Goal: Task Accomplishment & Management: Manage account settings

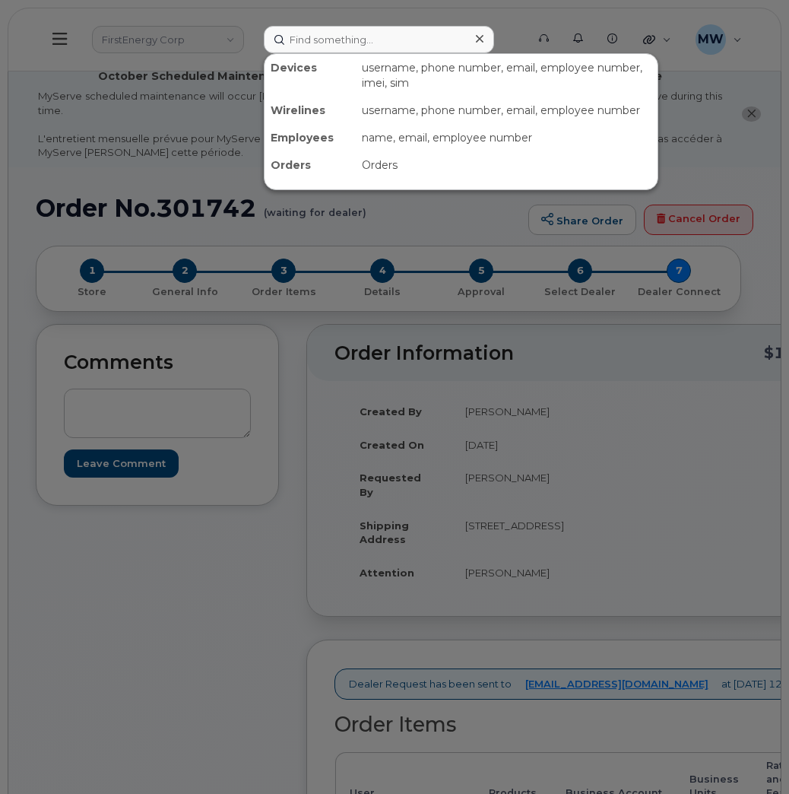
click at [344, 46] on input at bounding box center [379, 39] width 230 height 27
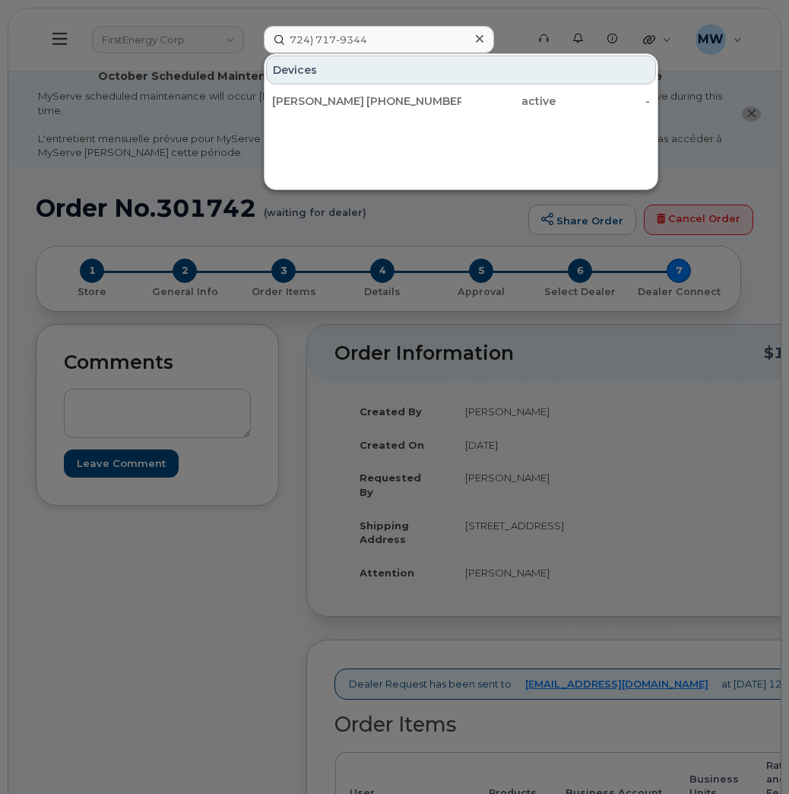
type input "724) 717-9344"
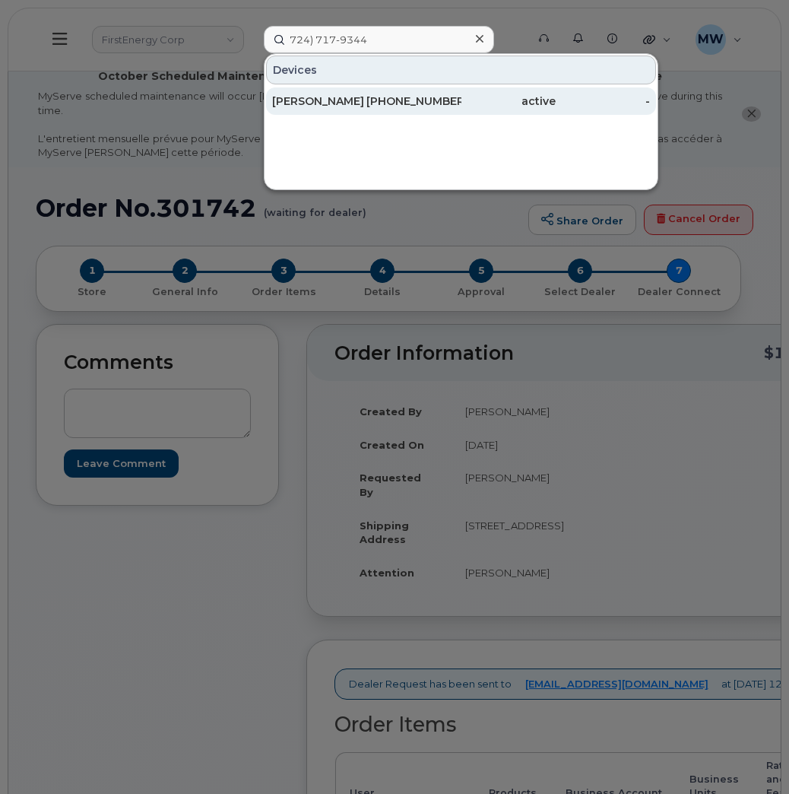
click at [471, 111] on div "active" at bounding box center [509, 100] width 94 height 27
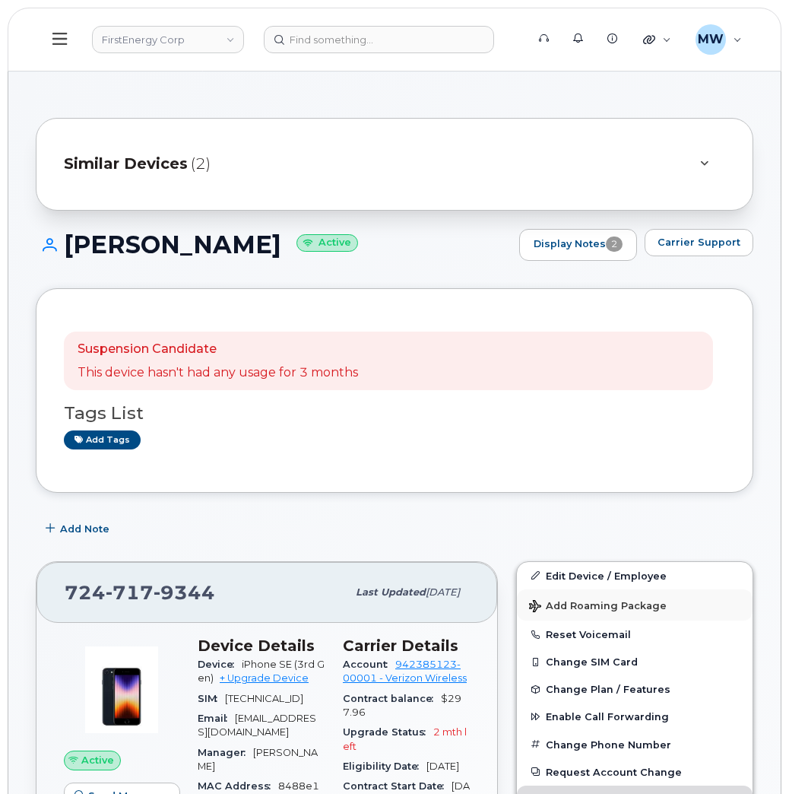
scroll to position [228, 0]
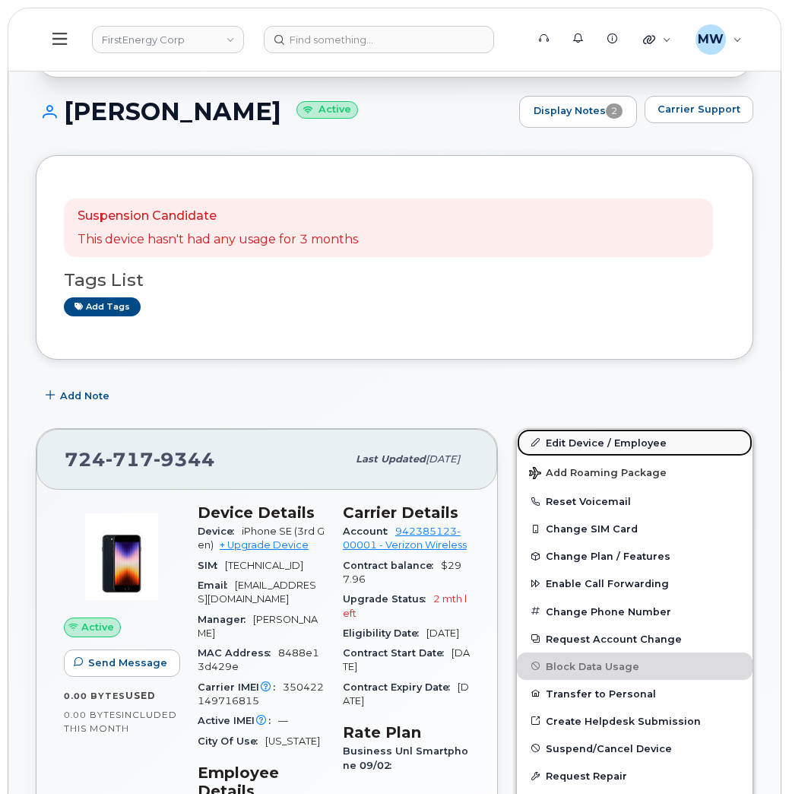
click at [615, 449] on link "Edit Device / Employee" at bounding box center [635, 442] width 236 height 27
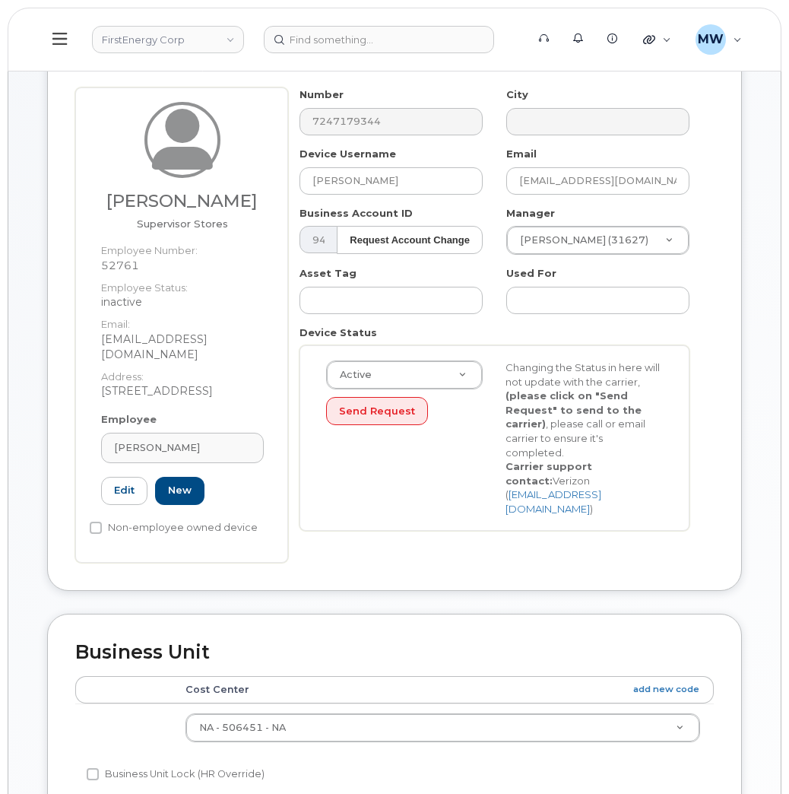
scroll to position [456, 0]
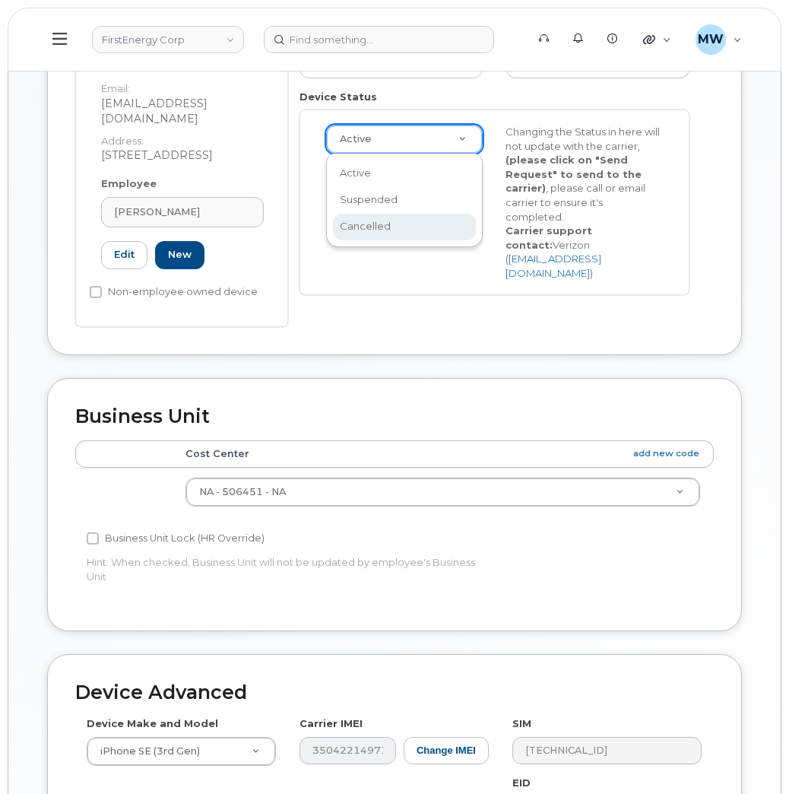
drag, startPoint x: 433, startPoint y: 230, endPoint x: 494, endPoint y: 309, distance: 99.6
select select "cancelled"
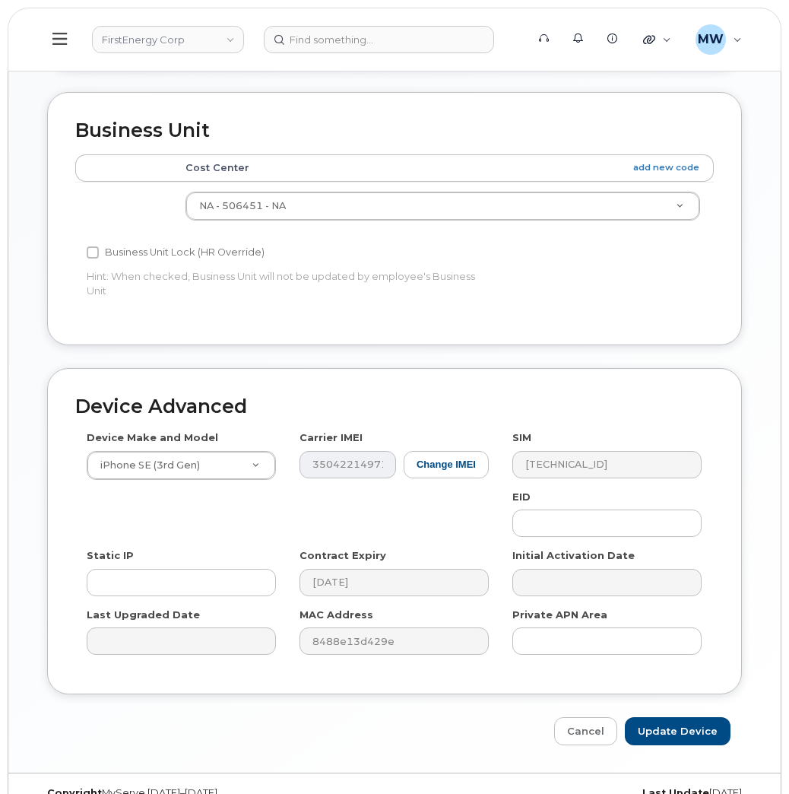
scroll to position [776, 0]
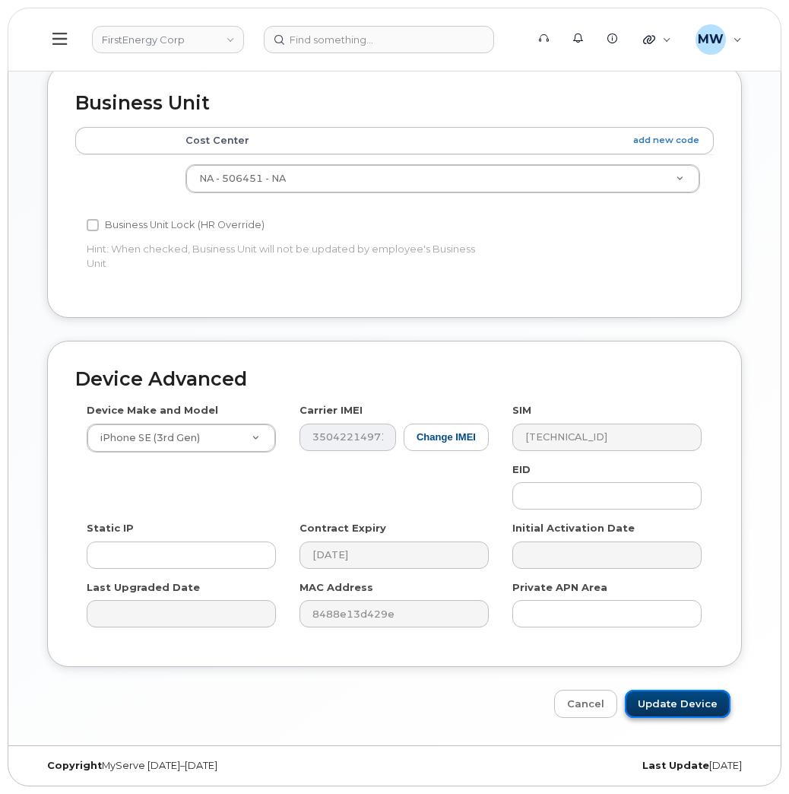
click at [673, 696] on input "Update Device" at bounding box center [678, 704] width 106 height 28
type input "Saving..."
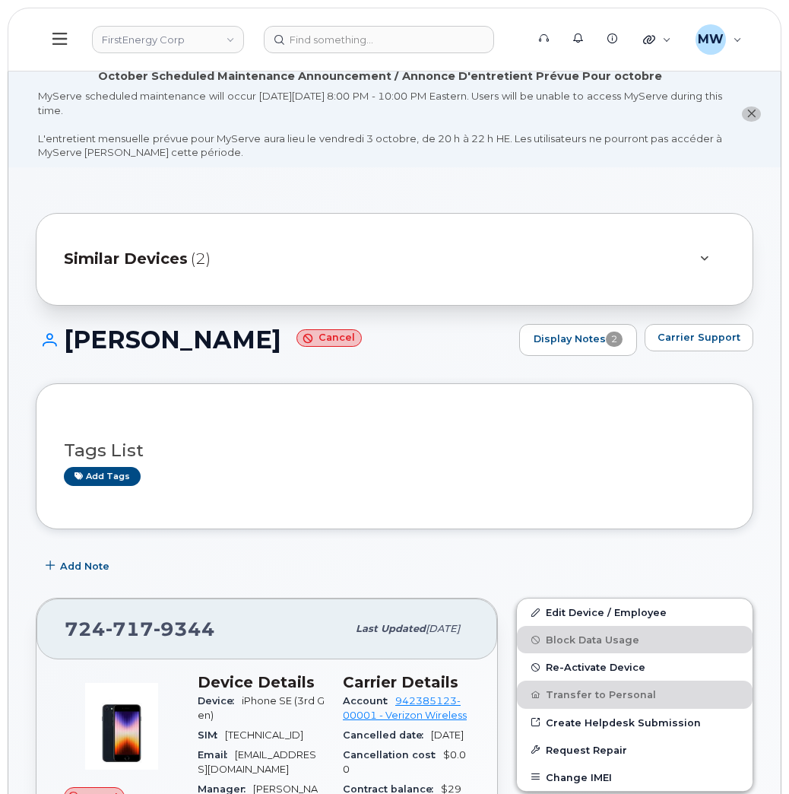
drag, startPoint x: 65, startPoint y: 40, endPoint x: 60, endPoint y: 48, distance: 8.9
click at [63, 40] on icon at bounding box center [59, 38] width 14 height 17
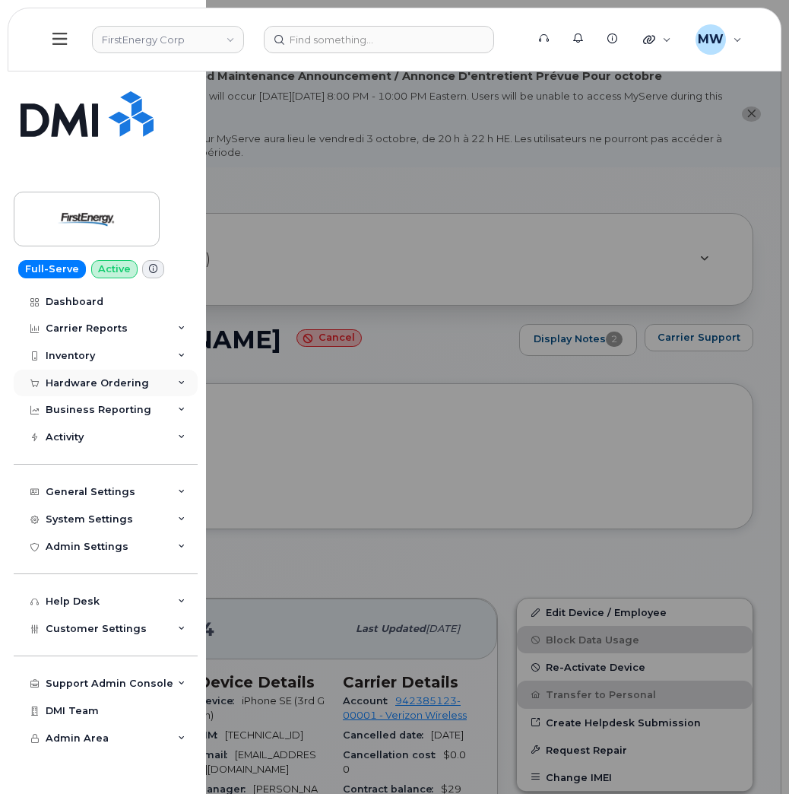
drag, startPoint x: 117, startPoint y: 377, endPoint x: 136, endPoint y: 371, distance: 20.0
click at [121, 376] on div "Hardware Ordering" at bounding box center [106, 383] width 184 height 27
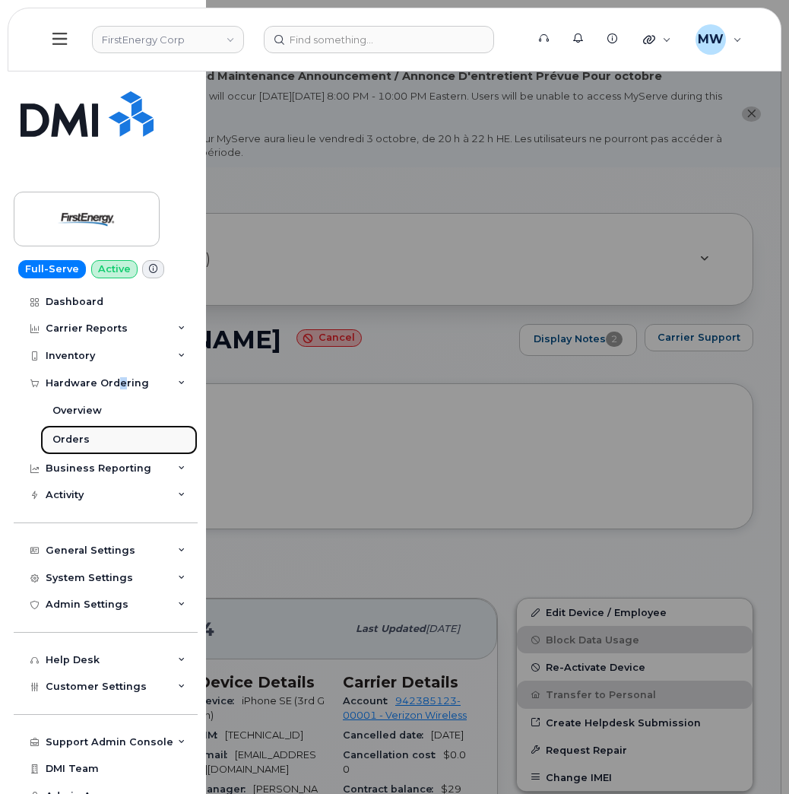
click at [93, 439] on link "Orders" at bounding box center [118, 439] width 157 height 29
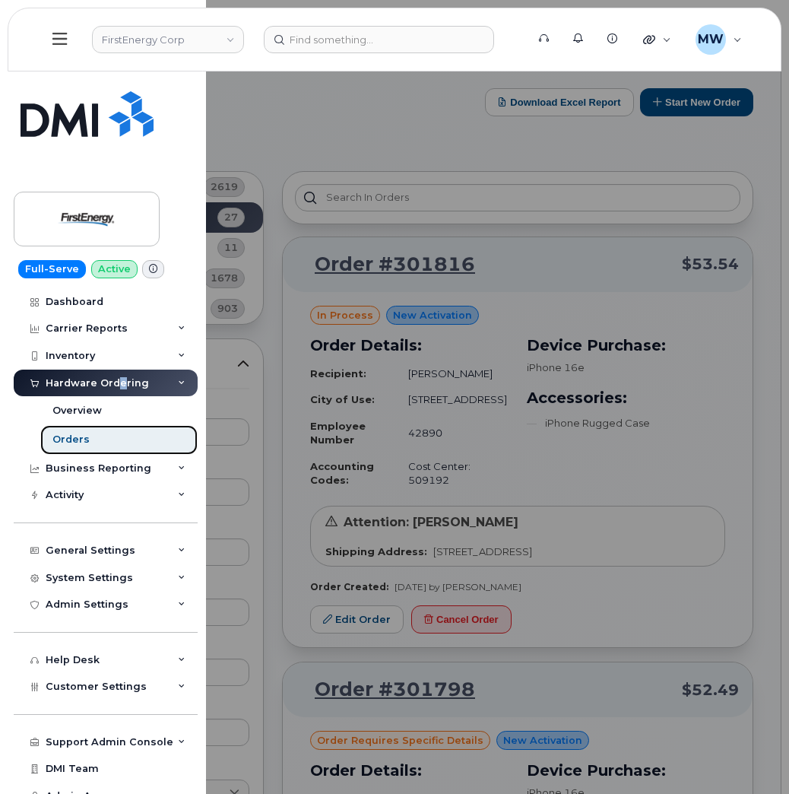
click at [81, 443] on div "Orders" at bounding box center [70, 440] width 37 height 14
click at [687, 468] on div at bounding box center [394, 397] width 789 height 794
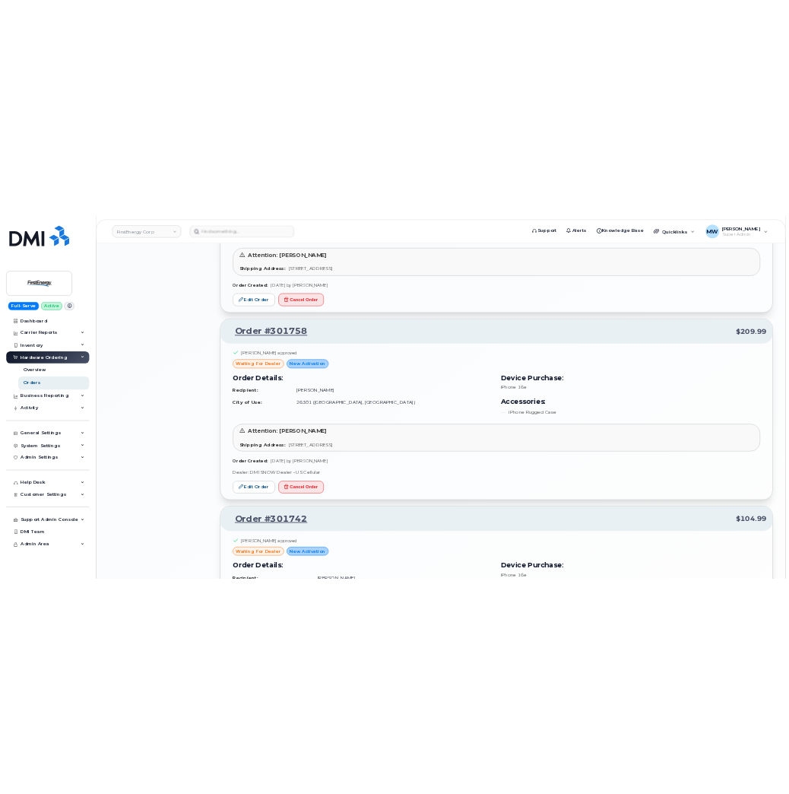
scroll to position [2622, 0]
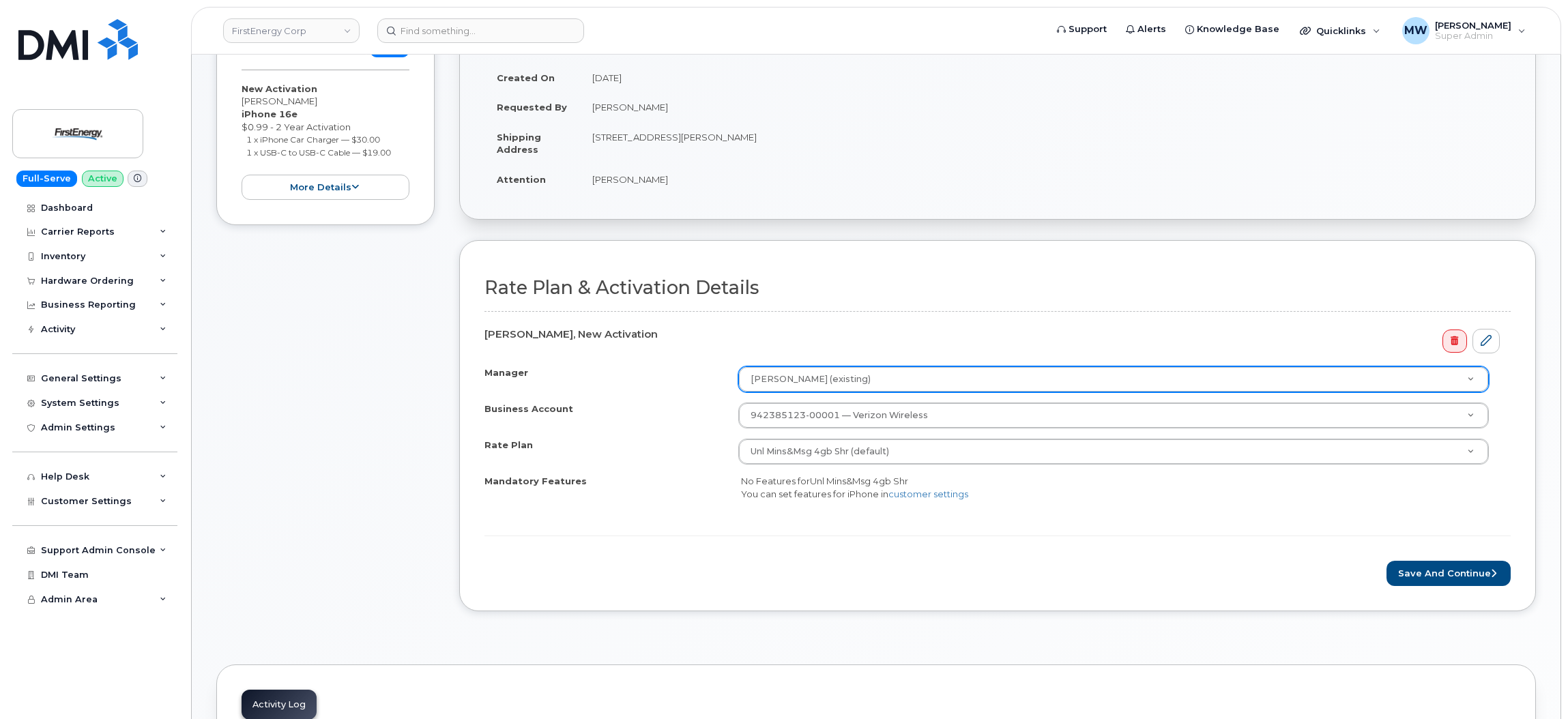
scroll to position [306, 0]
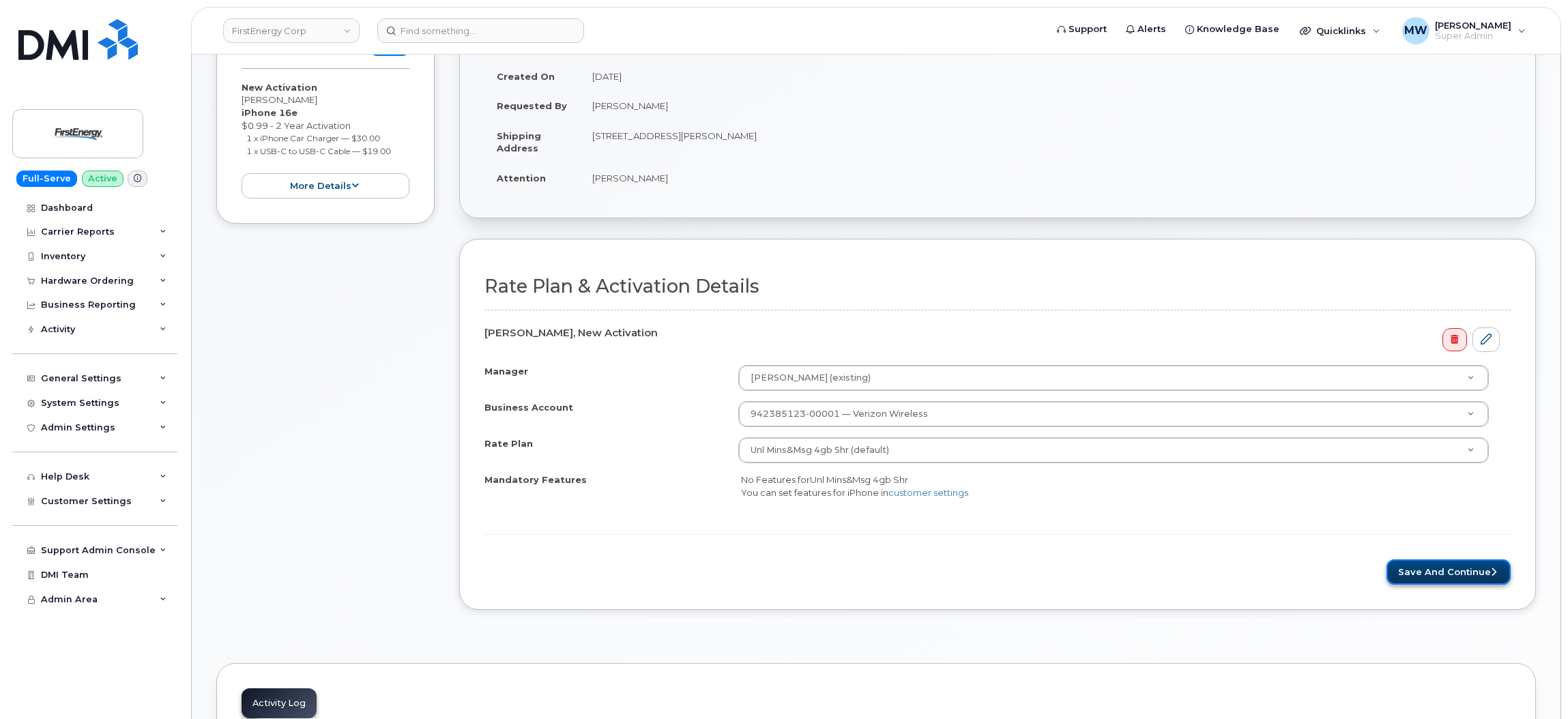
click at [1443, 573] on button "Save and Continue" at bounding box center [1449, 572] width 124 height 25
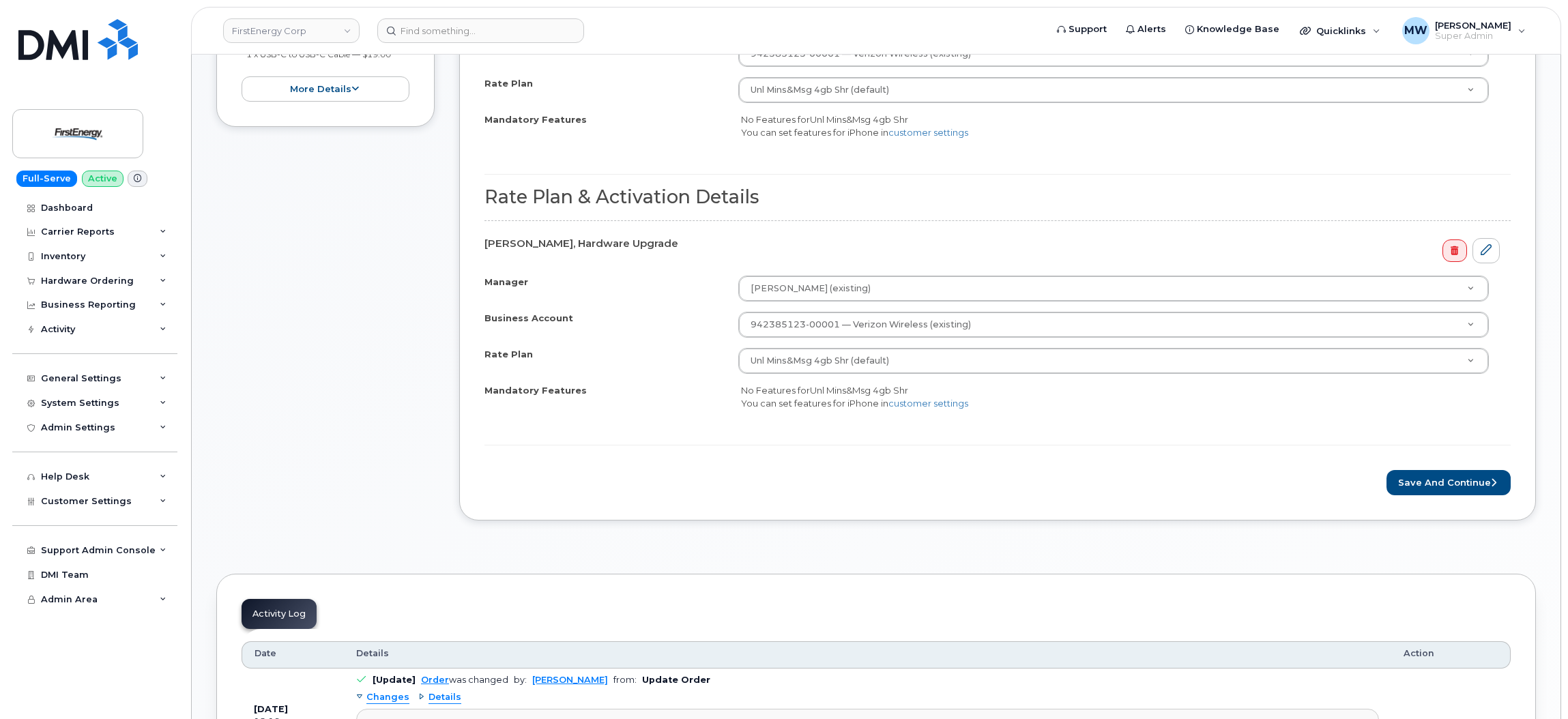
scroll to position [716, 0]
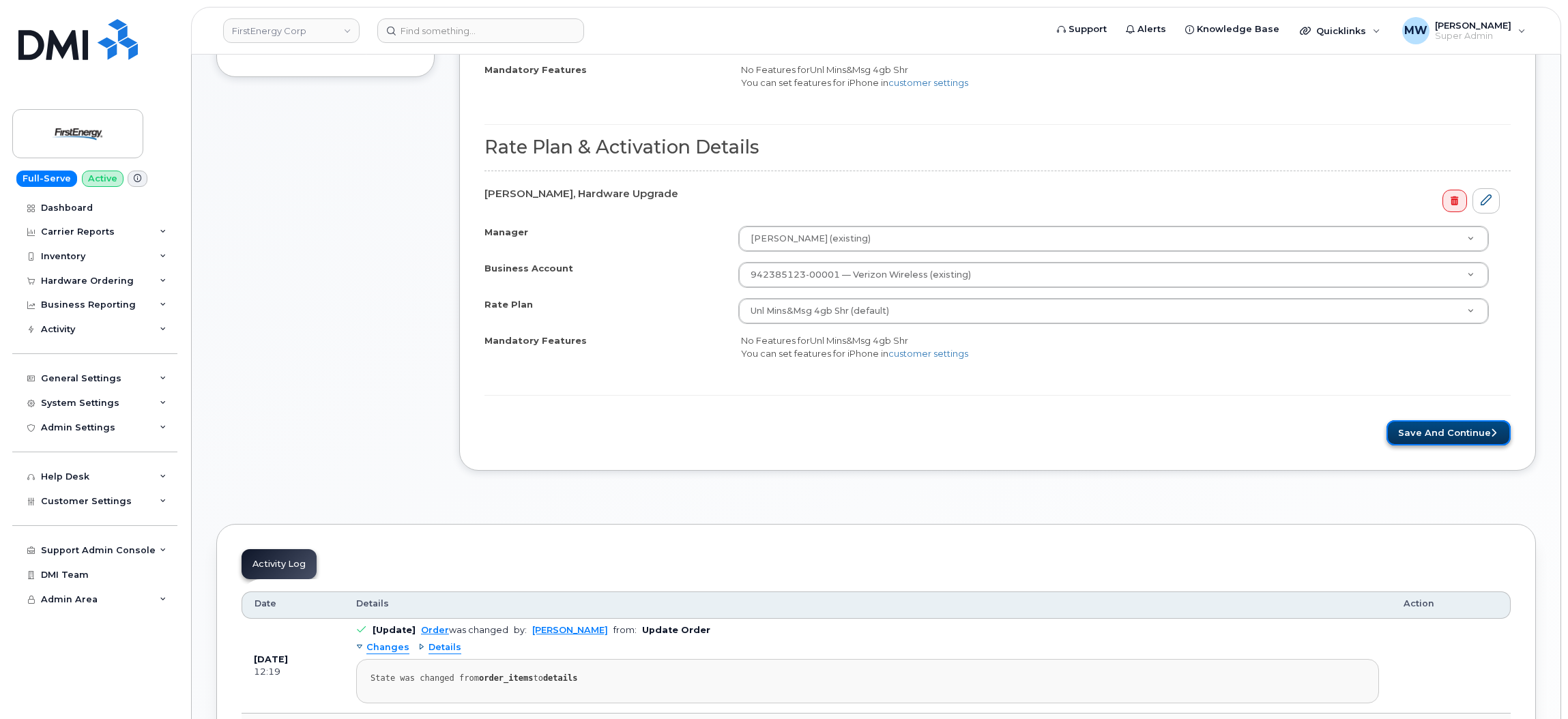
click at [1459, 425] on button "Save and Continue" at bounding box center [1449, 433] width 124 height 25
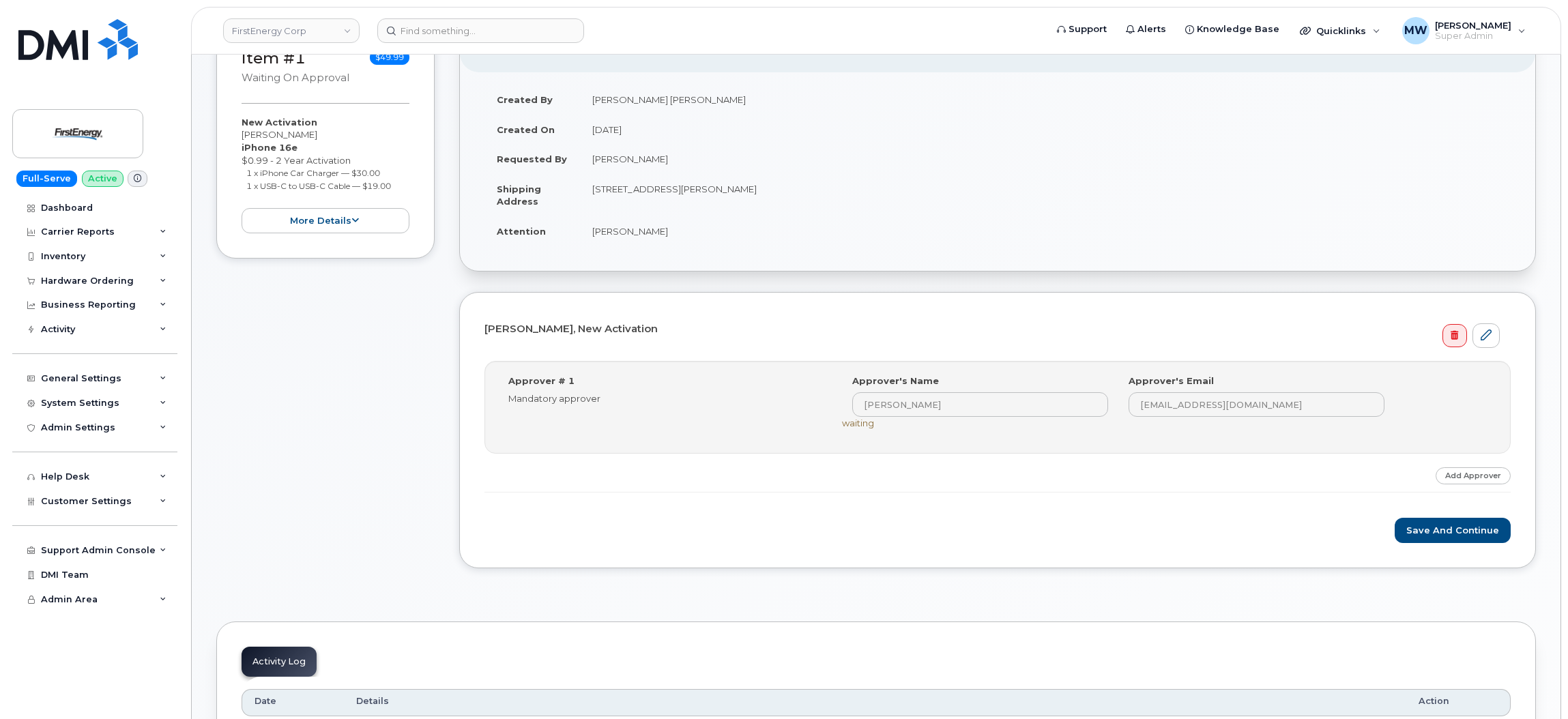
scroll to position [306, 0]
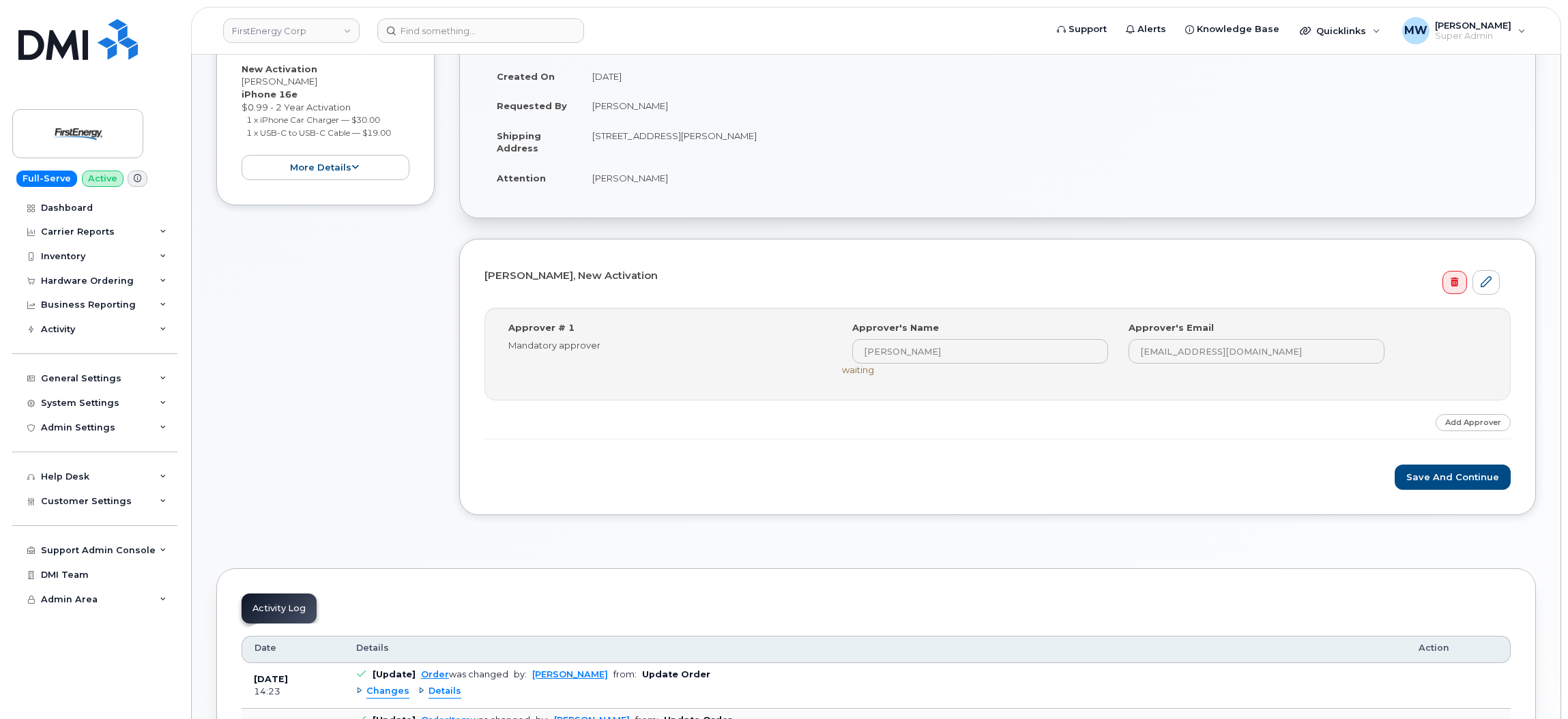
click at [1422, 494] on div "Nathaniel A Manges, New Activation Step-by-step approvals: Anthony J Solic » Ap…" at bounding box center [998, 377] width 1077 height 276
click at [1426, 483] on button "Save and Continue" at bounding box center [1452, 478] width 116 height 25
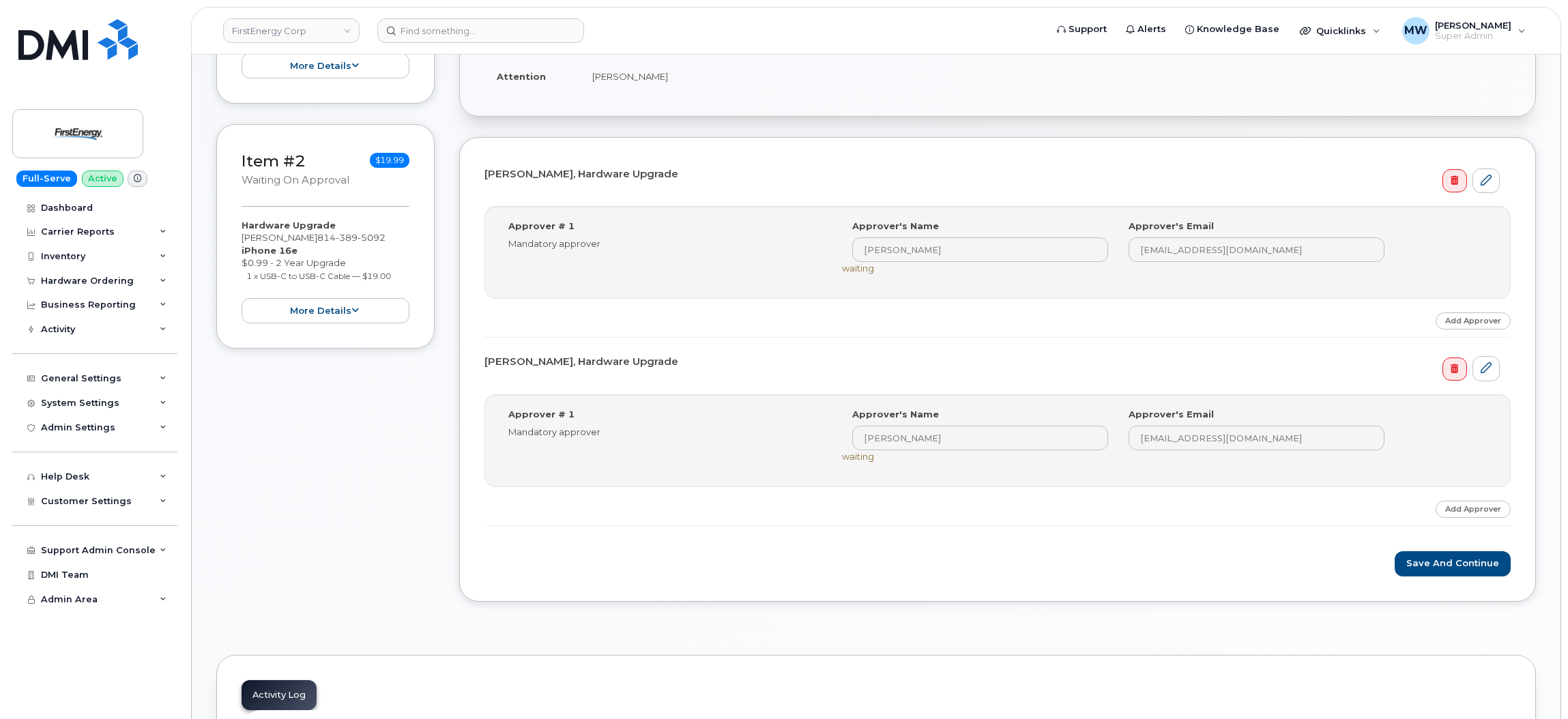
scroll to position [409, 0]
click at [1436, 571] on button "Save and Continue" at bounding box center [1452, 563] width 116 height 25
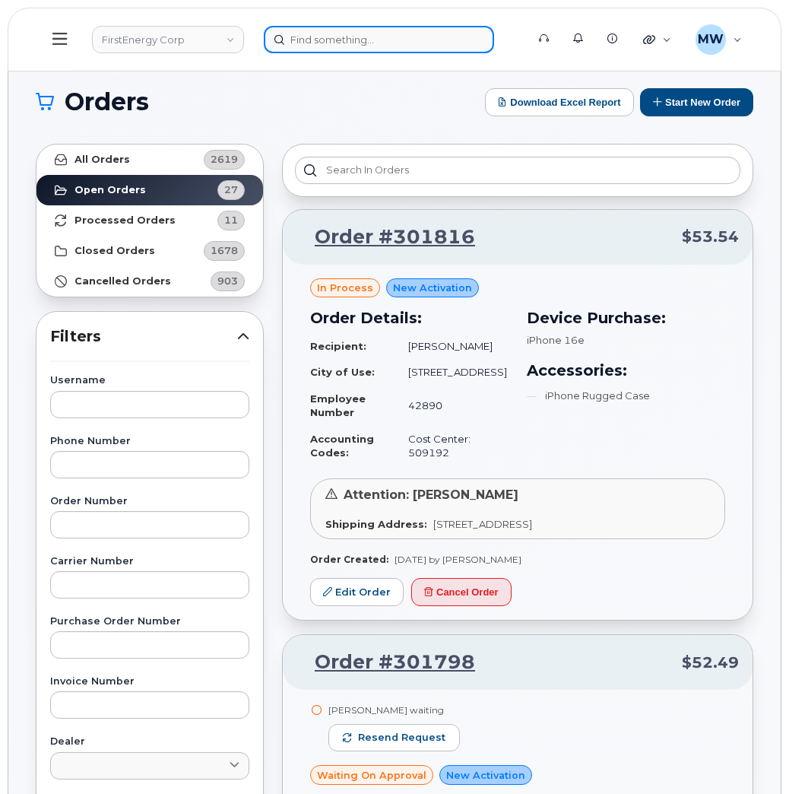
click at [304, 43] on input at bounding box center [379, 39] width 230 height 27
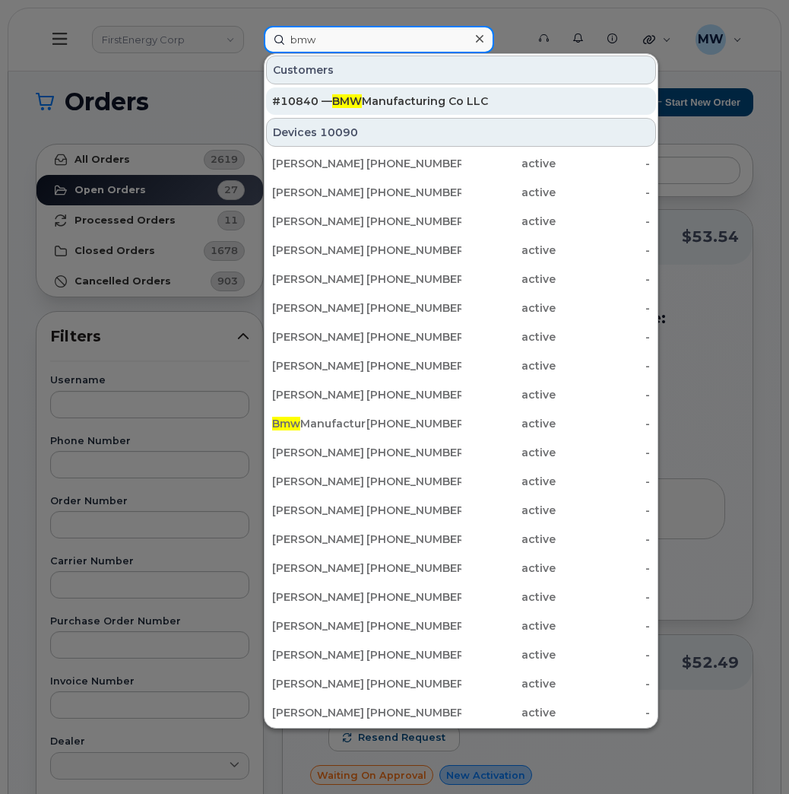
type input "bmw"
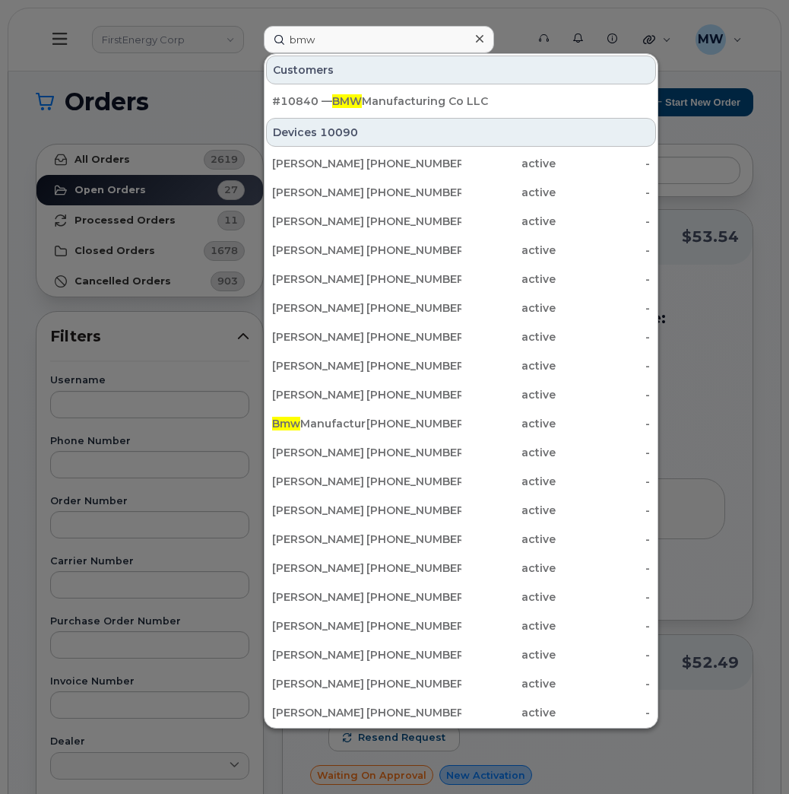
drag, startPoint x: 355, startPoint y: 96, endPoint x: 341, endPoint y: 121, distance: 29.0
click at [355, 97] on span "BMW" at bounding box center [347, 101] width 30 height 14
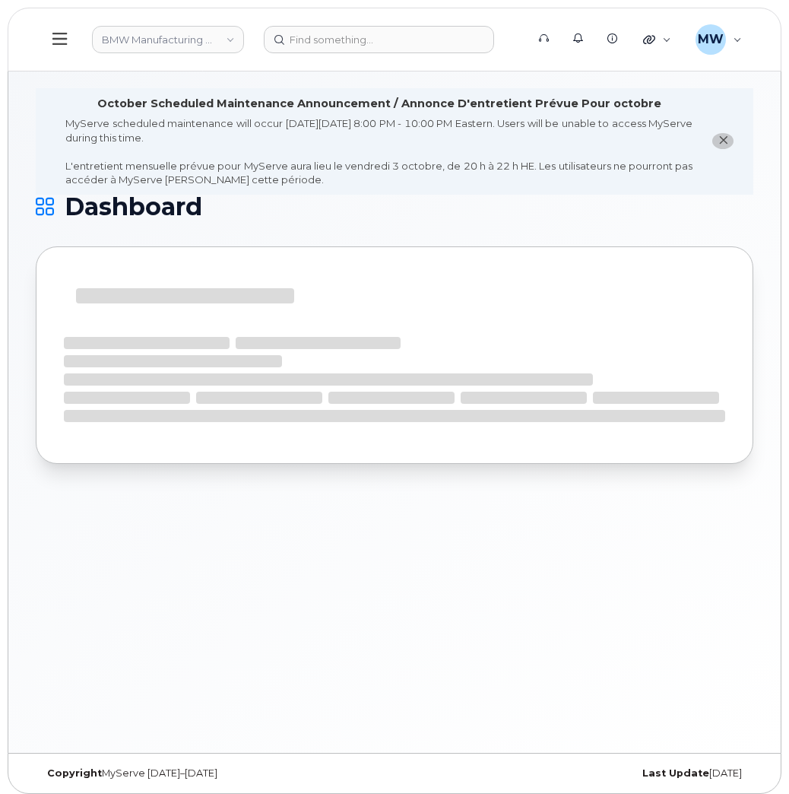
click at [51, 39] on button at bounding box center [60, 39] width 49 height 44
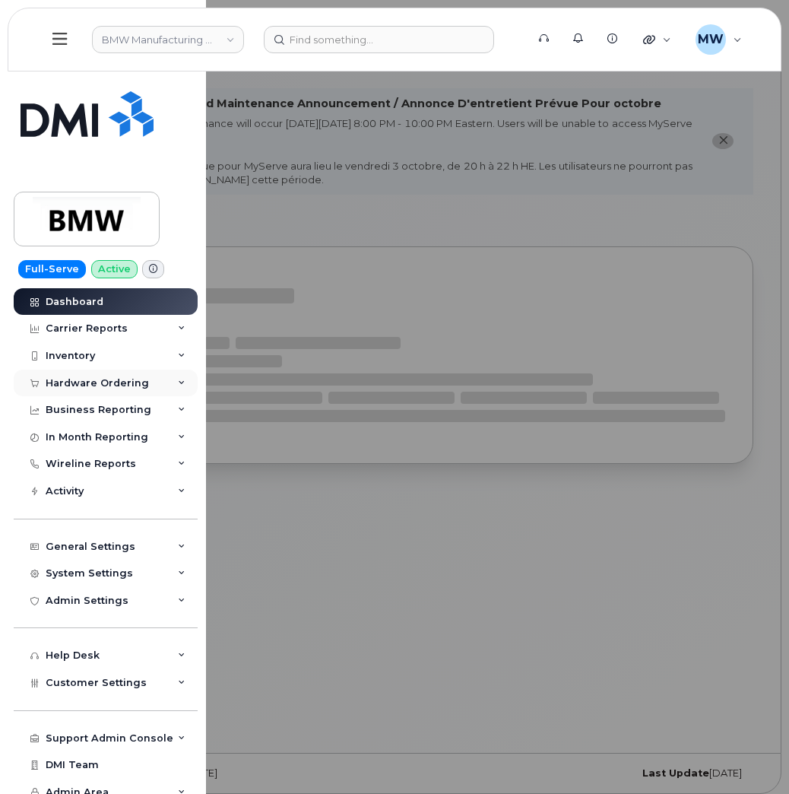
click at [92, 388] on div "Hardware Ordering" at bounding box center [97, 383] width 103 height 12
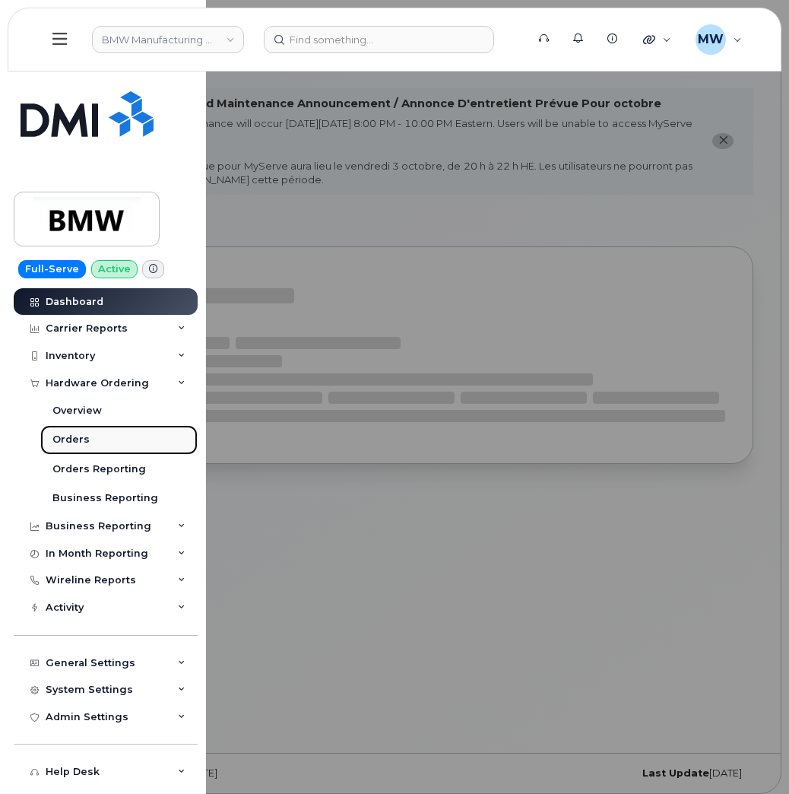
click at [90, 437] on link "Orders" at bounding box center [118, 439] width 157 height 29
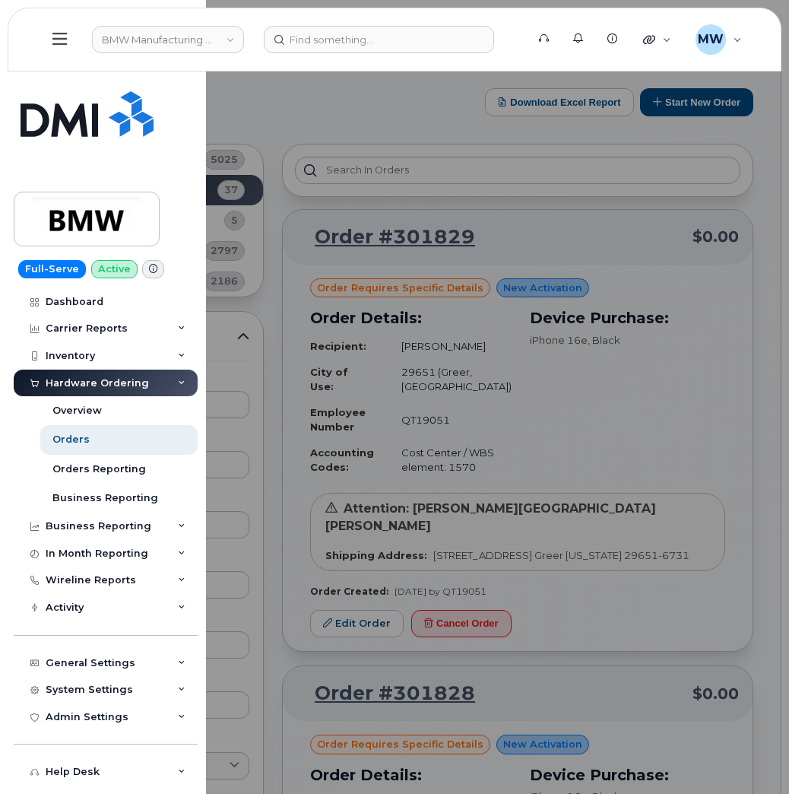
click at [627, 435] on div at bounding box center [394, 397] width 789 height 794
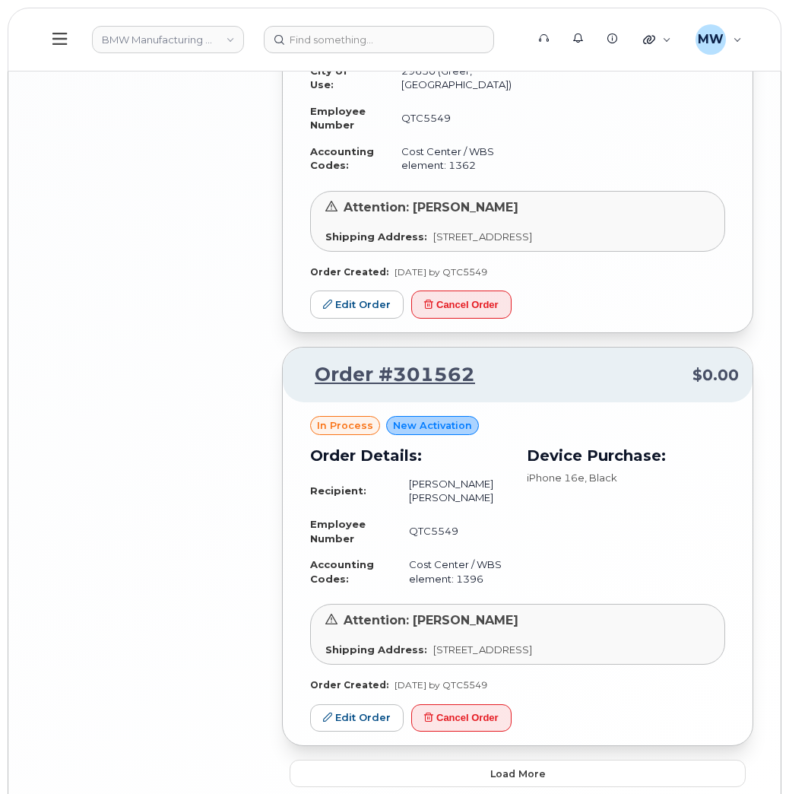
scroll to position [3054, 0]
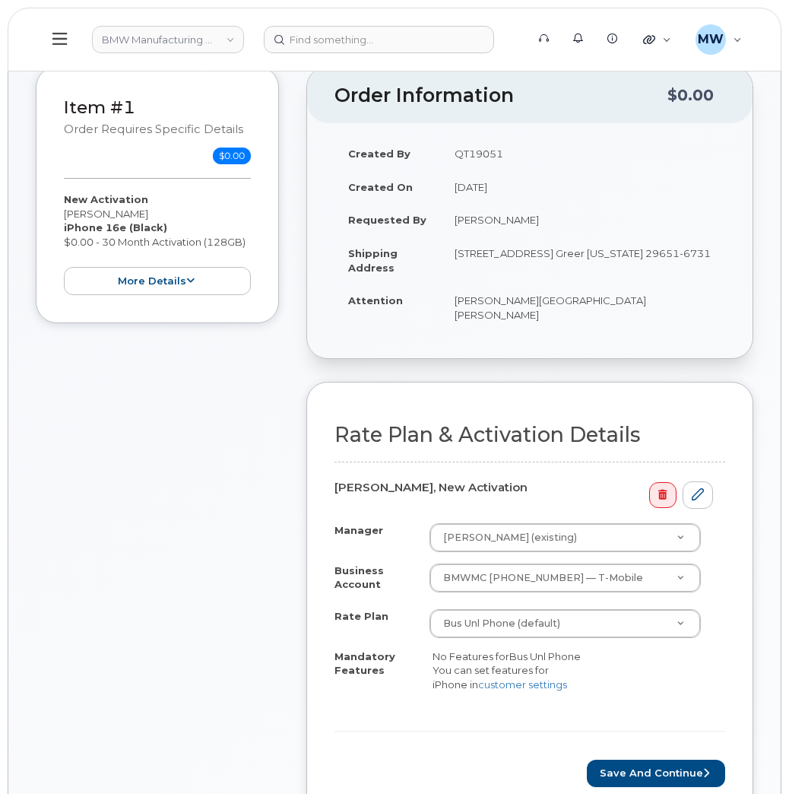
scroll to position [684, 0]
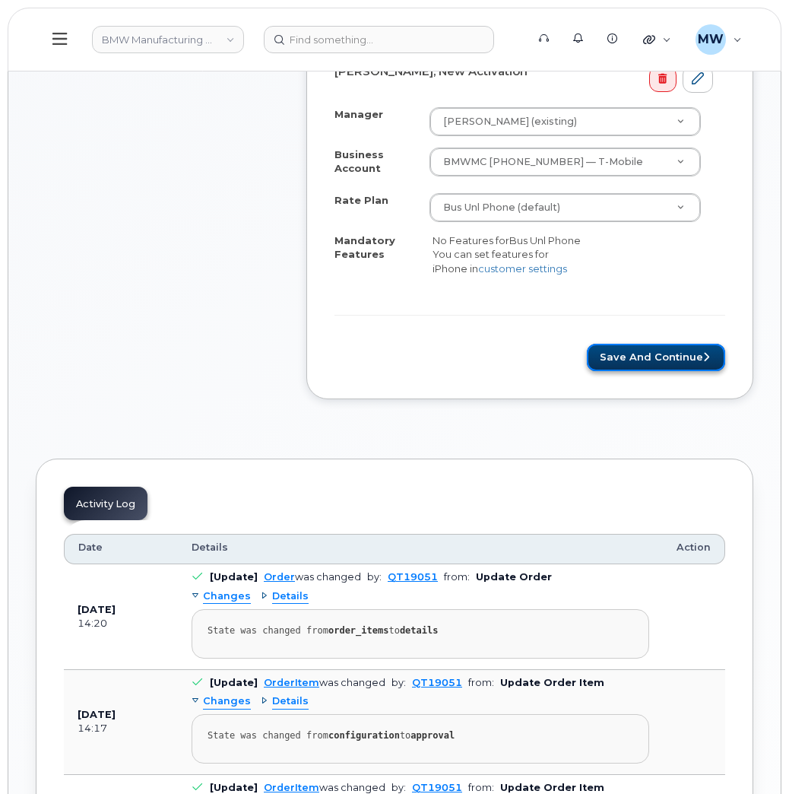
click at [633, 368] on button "Save and Continue" at bounding box center [656, 358] width 138 height 28
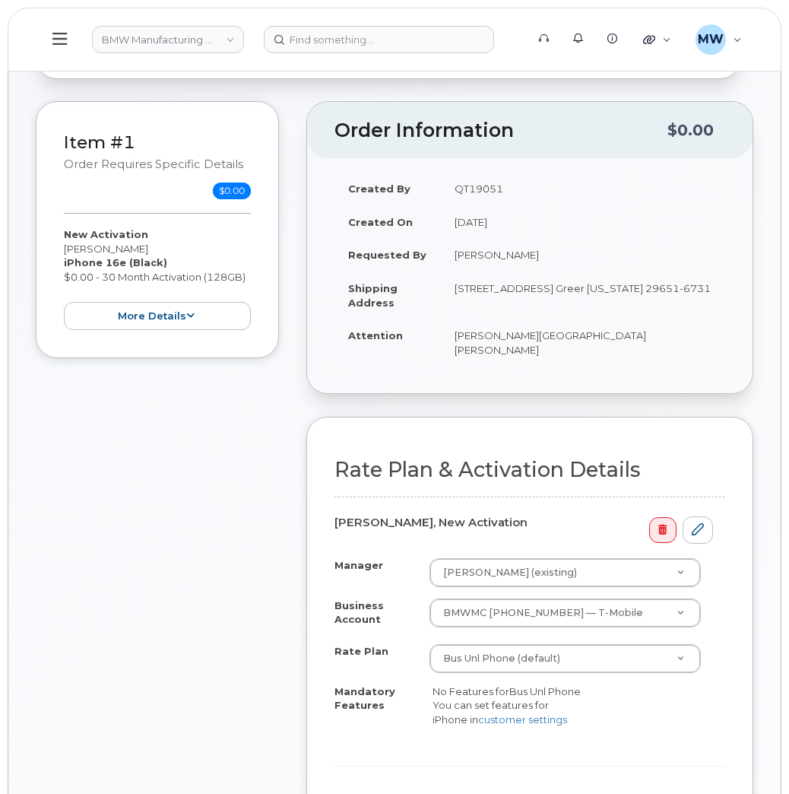
scroll to position [684, 0]
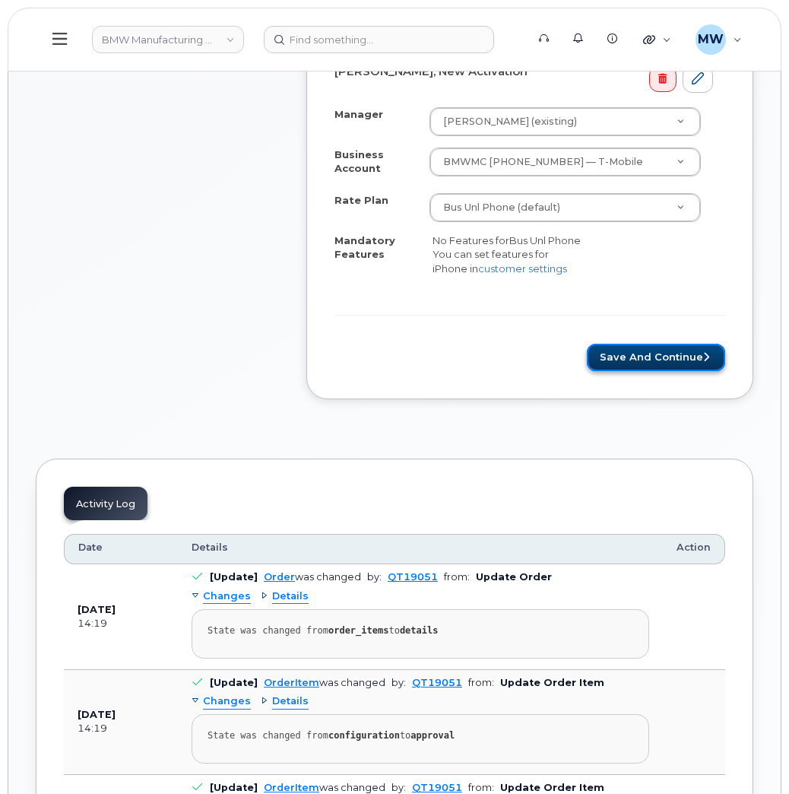
click at [614, 363] on button "Save and Continue" at bounding box center [656, 358] width 138 height 28
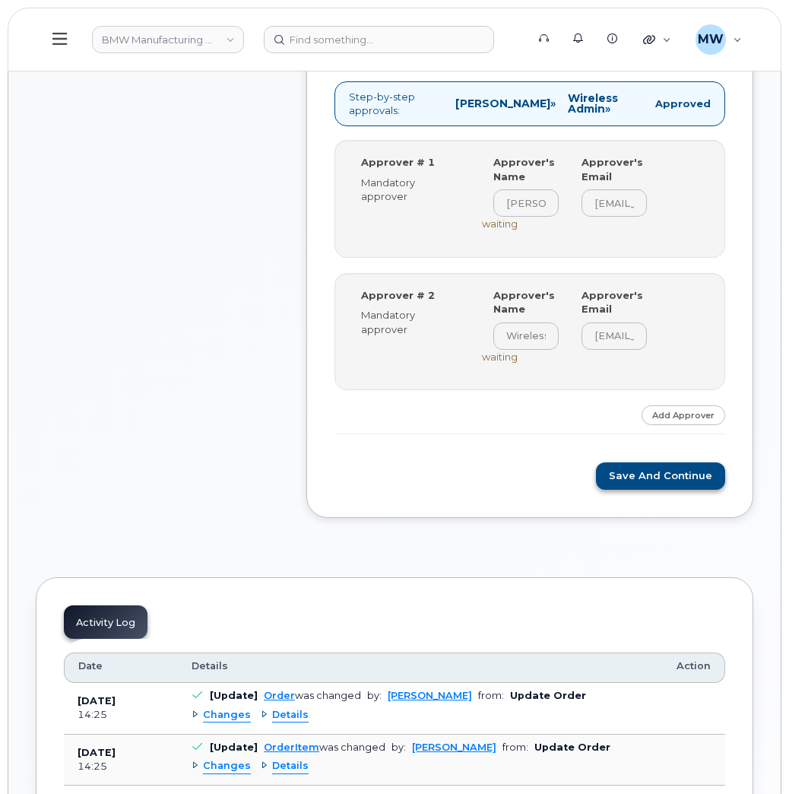
scroll to position [684, 0]
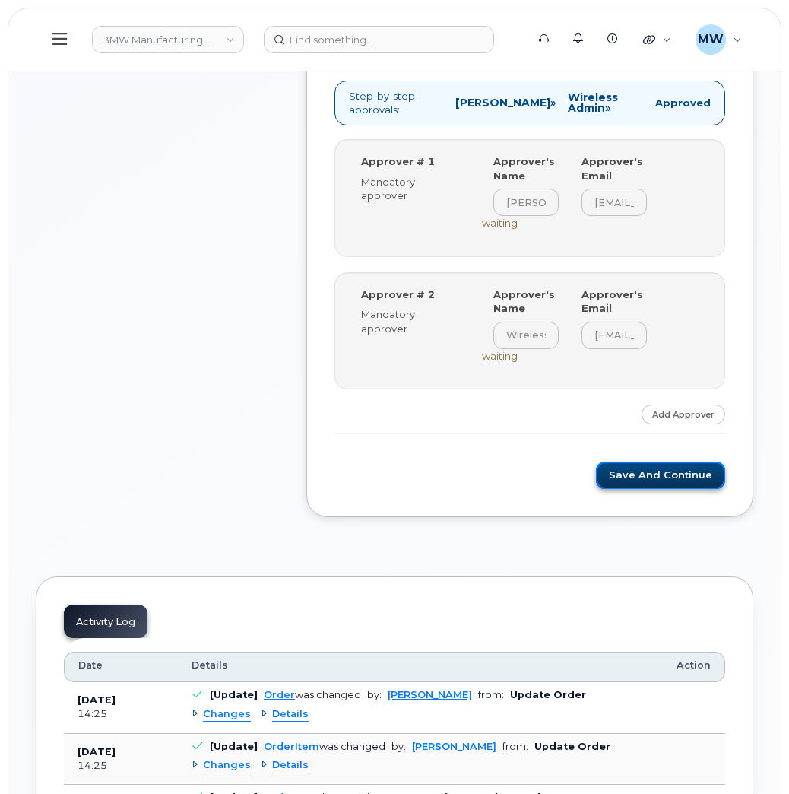
click at [659, 474] on button "Save and Continue" at bounding box center [660, 476] width 129 height 28
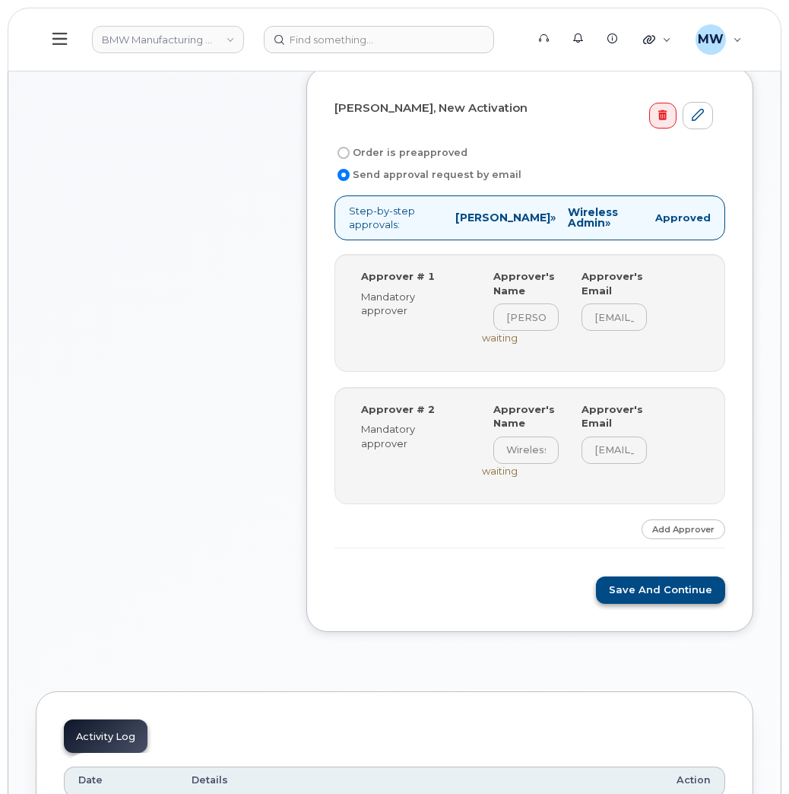
scroll to position [570, 0]
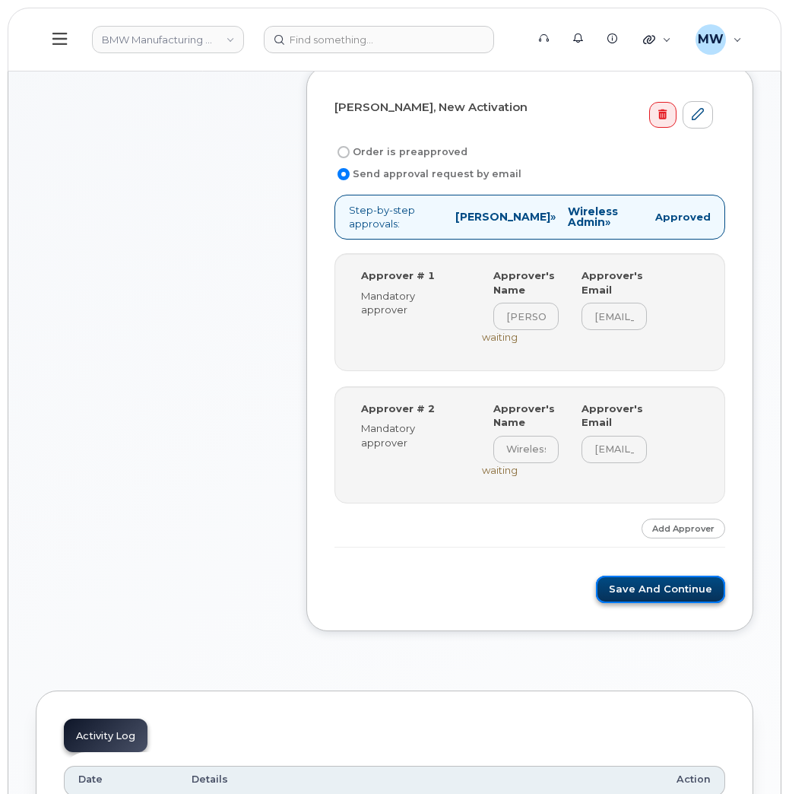
click at [646, 582] on button "Save and Continue" at bounding box center [660, 590] width 129 height 28
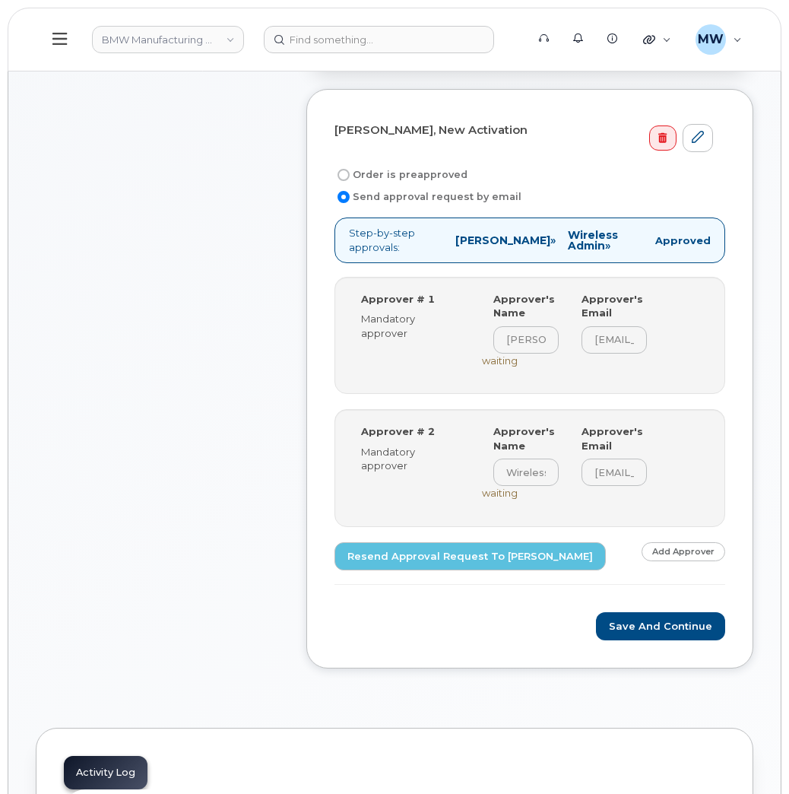
scroll to position [684, 0]
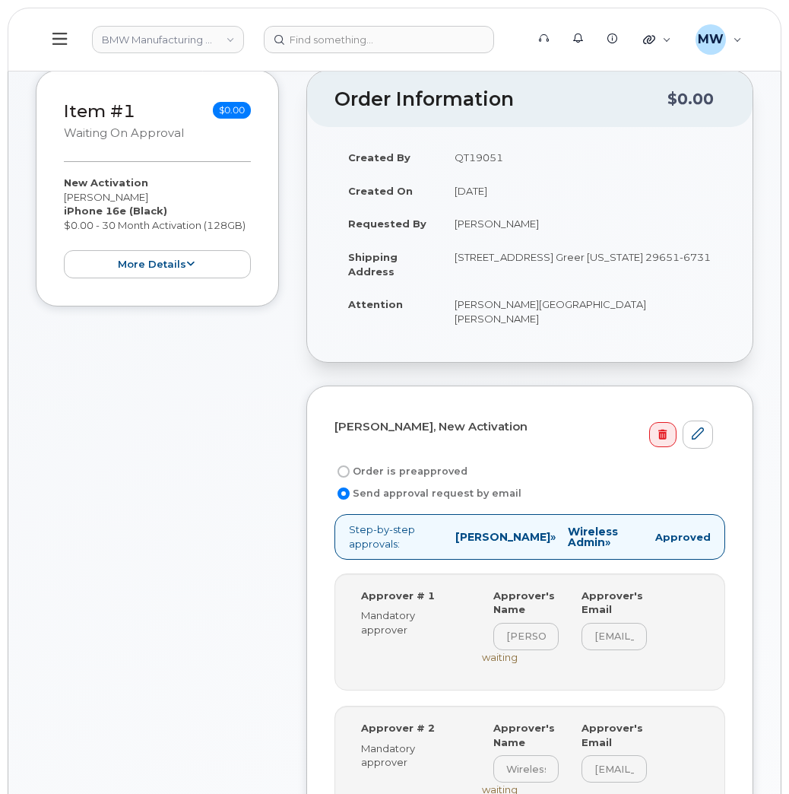
scroll to position [341, 0]
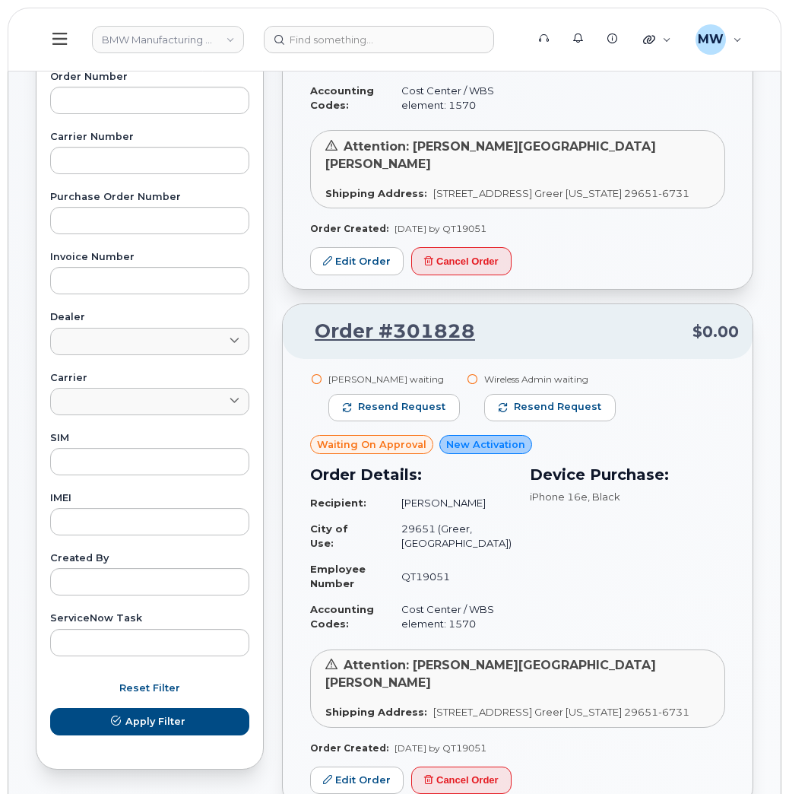
scroll to position [341, 0]
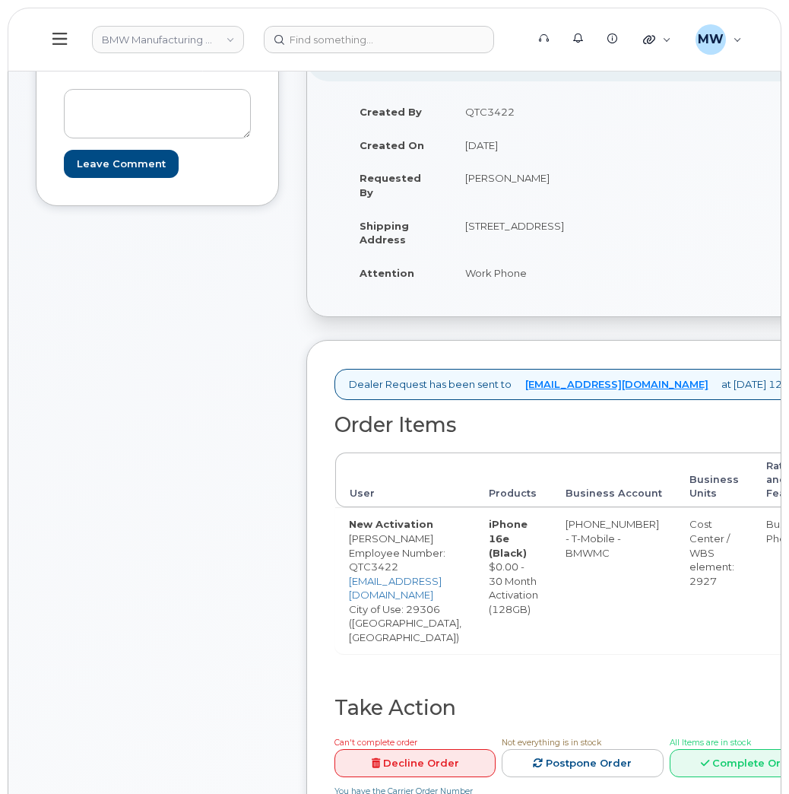
scroll to position [341, 0]
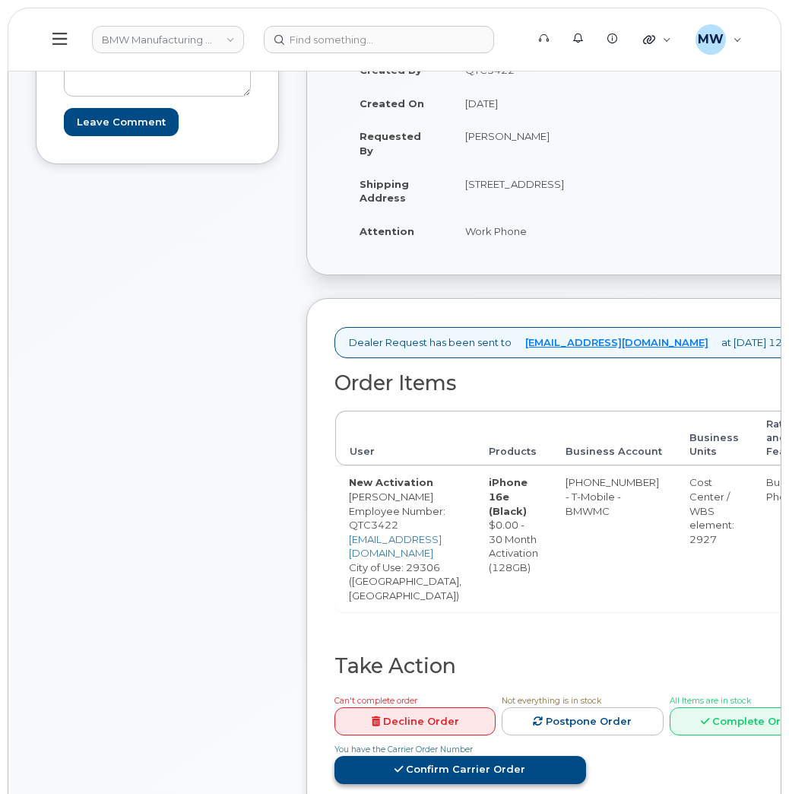
click at [497, 756] on link "Confirm Carrier Order" at bounding box center [461, 770] width 252 height 28
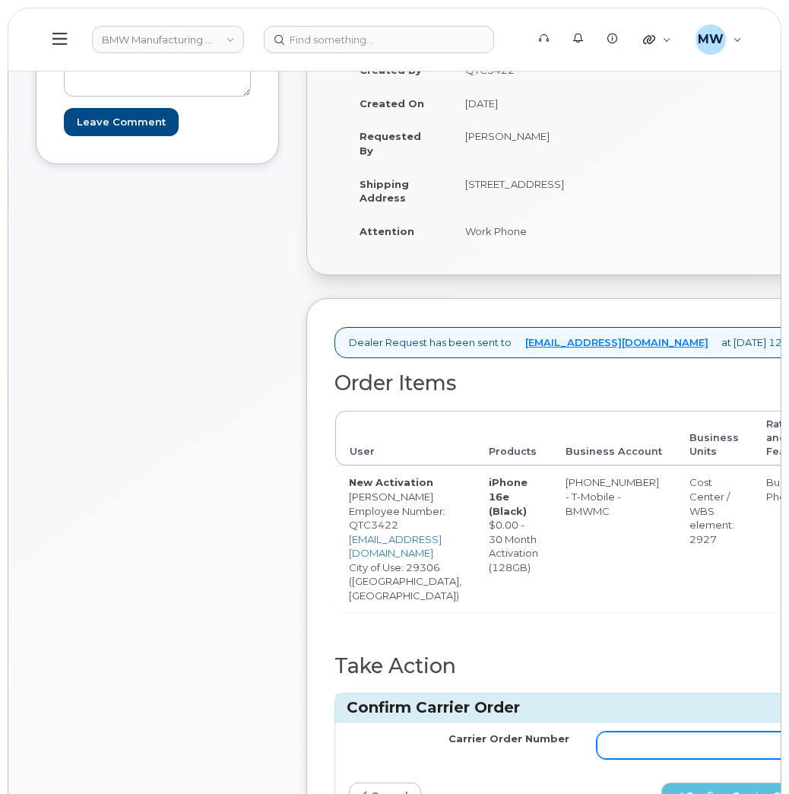
drag, startPoint x: 611, startPoint y: 727, endPoint x: 688, endPoint y: 739, distance: 78.5
click at [615, 731] on input "Carrier Order Number" at bounding box center [707, 744] width 221 height 27
paste input "771945270"
type input "771945270"
click at [706, 782] on button "Confirm Carrier Order" at bounding box center [740, 796] width 157 height 28
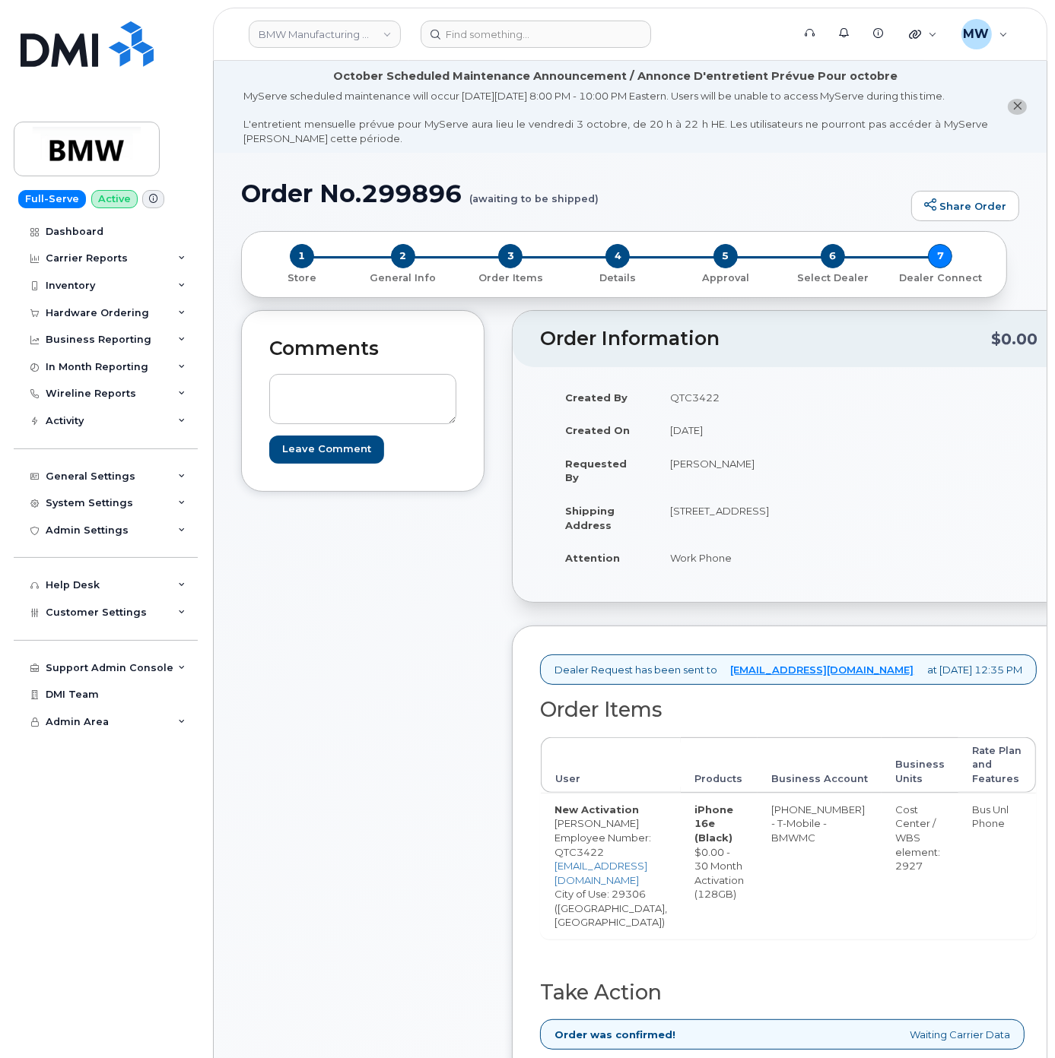
drag, startPoint x: 102, startPoint y: 309, endPoint x: 109, endPoint y: 330, distance: 21.9
click at [106, 309] on div "Hardware Ordering" at bounding box center [97, 313] width 103 height 12
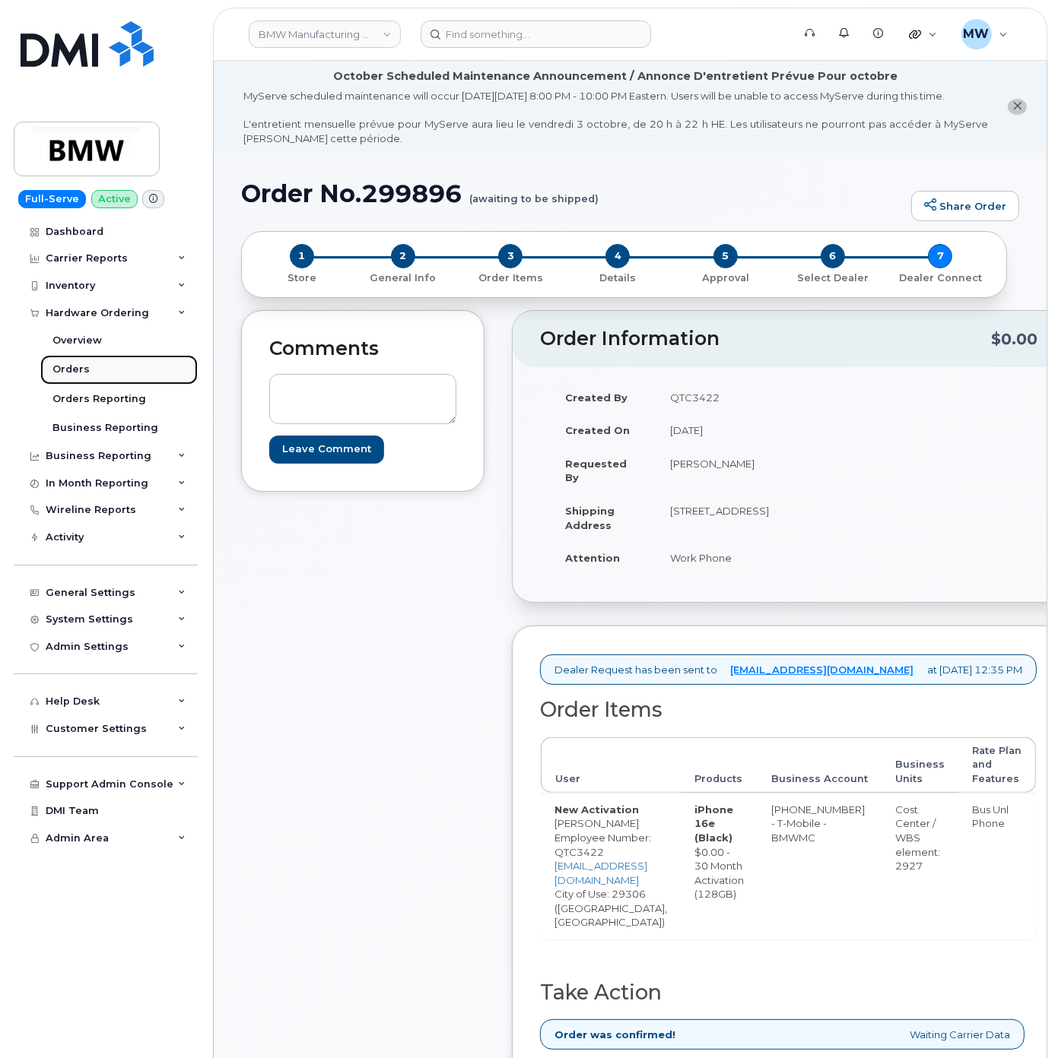
click at [112, 378] on link "Orders" at bounding box center [118, 369] width 157 height 29
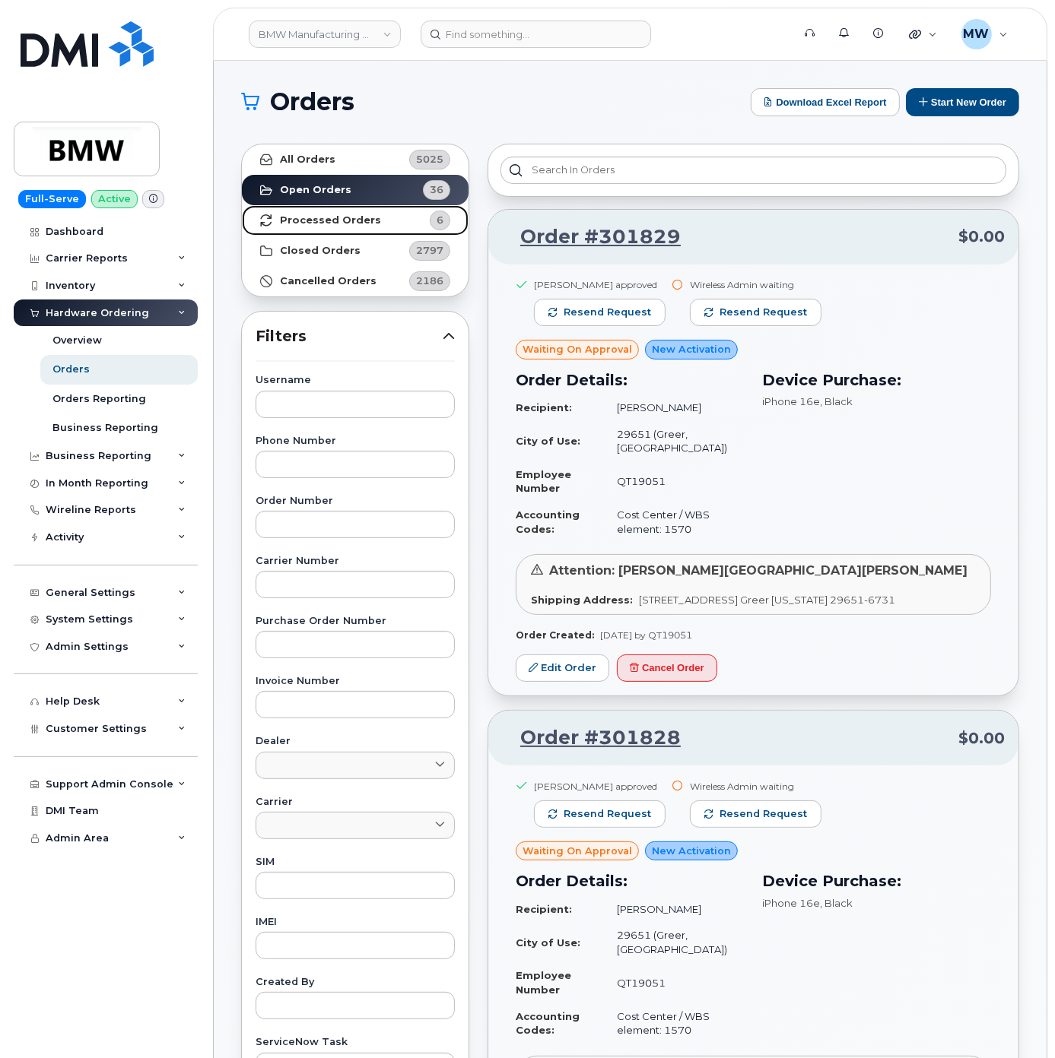
click at [365, 224] on strong "Processed Orders" at bounding box center [330, 220] width 101 height 12
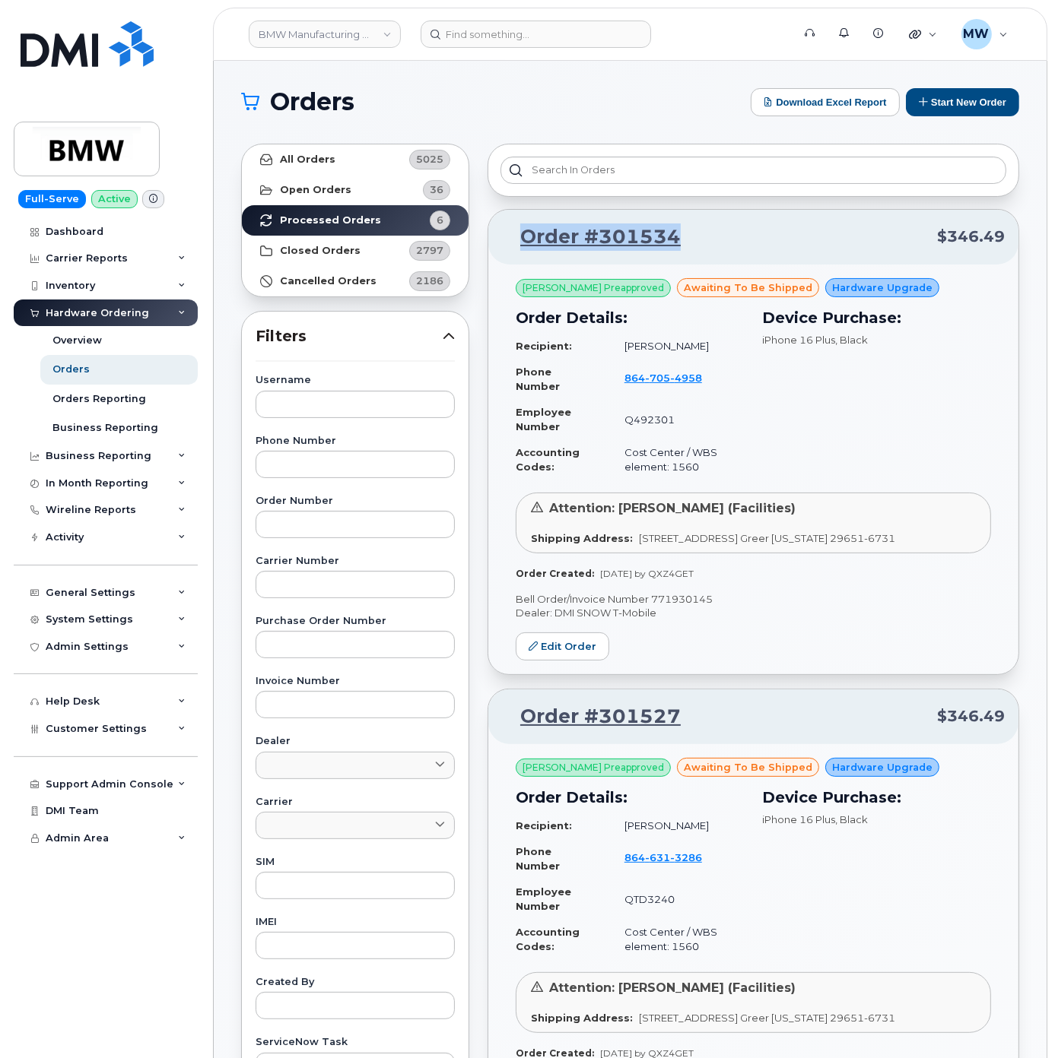
drag, startPoint x: 696, startPoint y: 243, endPoint x: 520, endPoint y: 246, distance: 175.7
click at [520, 246] on p "Order #301534 $346.49" at bounding box center [753, 237] width 503 height 27
copy link "Order #301534"
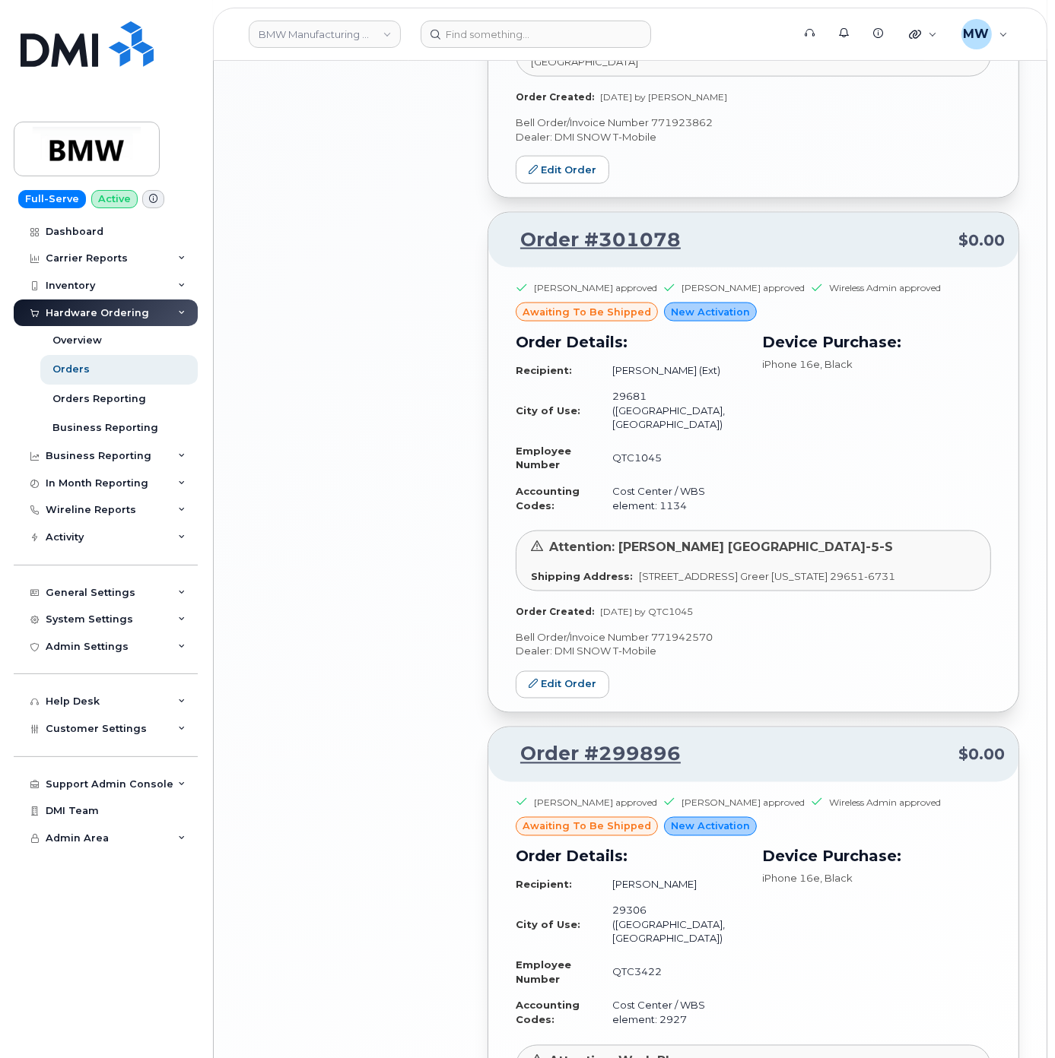
scroll to position [2235, 0]
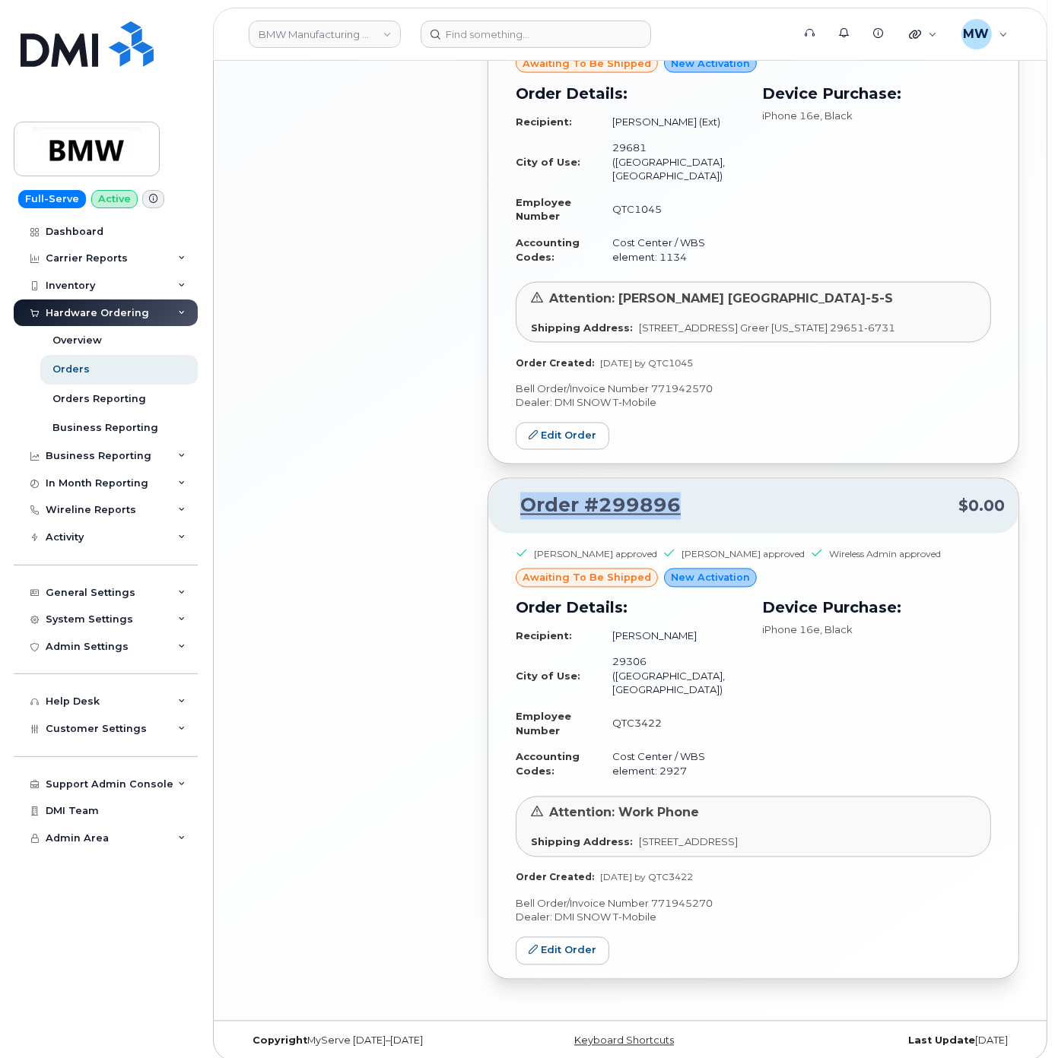
drag, startPoint x: 731, startPoint y: 500, endPoint x: 522, endPoint y: 503, distance: 209.1
click at [522, 503] on p "Order #299896 $0.00" at bounding box center [753, 506] width 503 height 27
copy link "Order #299896"
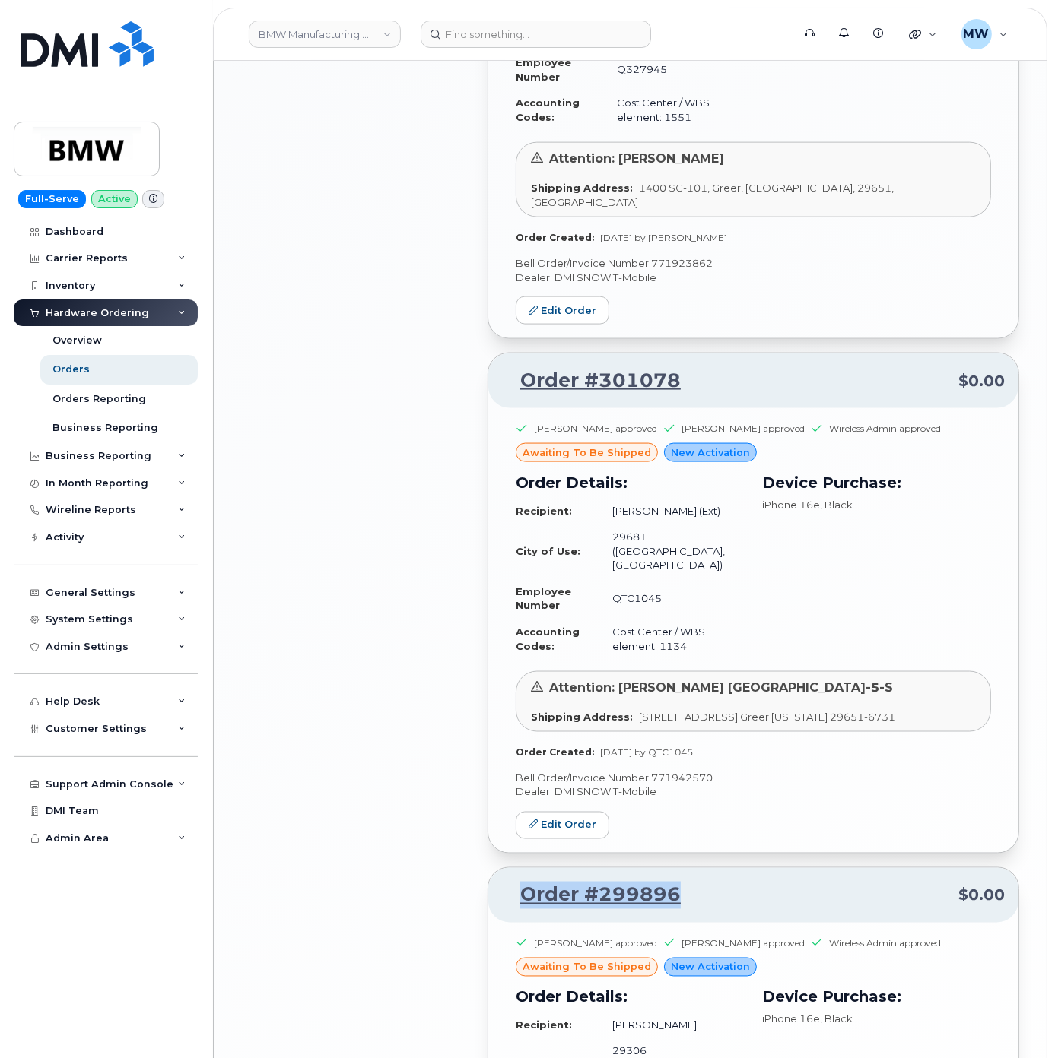
scroll to position [1778, 0]
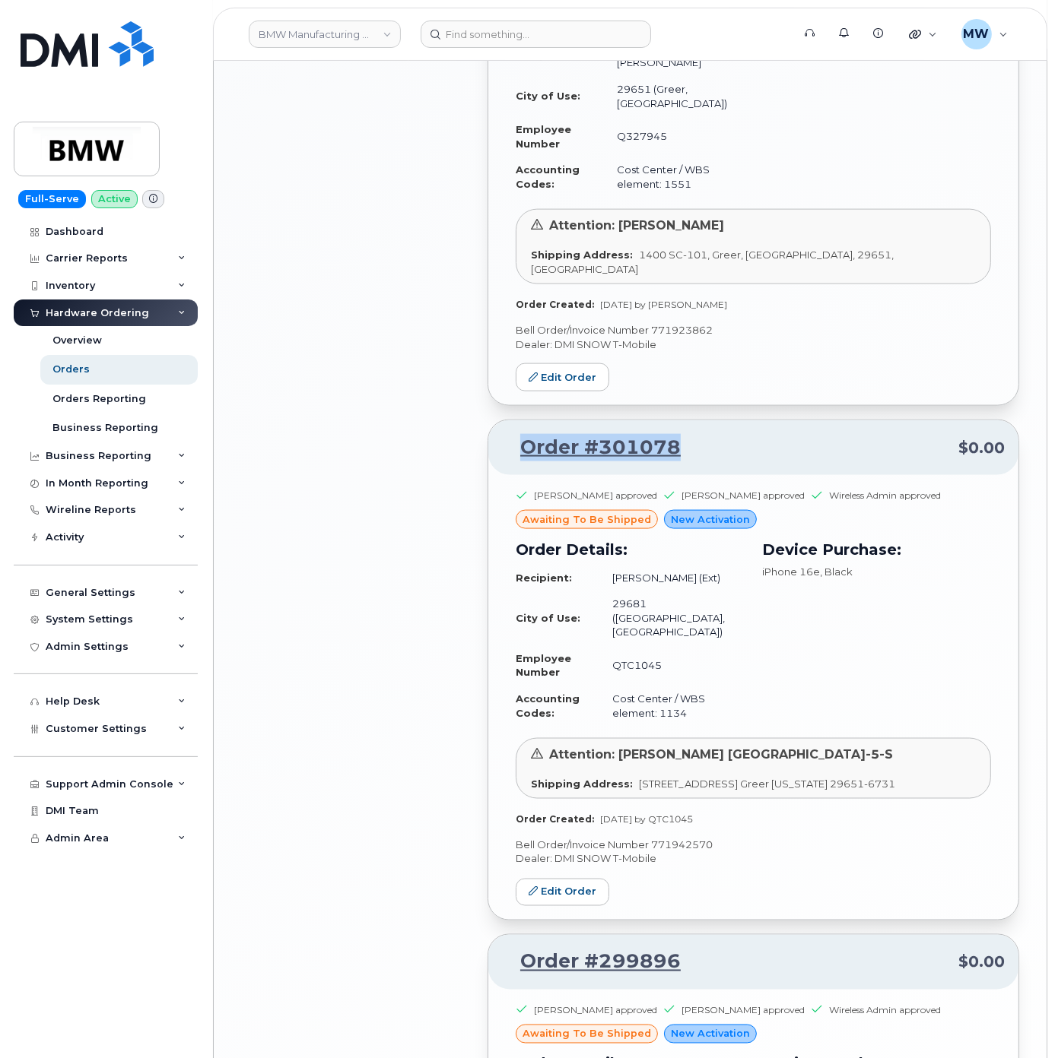
drag, startPoint x: 714, startPoint y: 453, endPoint x: 519, endPoint y: 449, distance: 194.7
click at [519, 449] on p "Order #301078 $0.00" at bounding box center [753, 447] width 503 height 27
copy link "Order #301078"
